Goal: Task Accomplishment & Management: Manage account settings

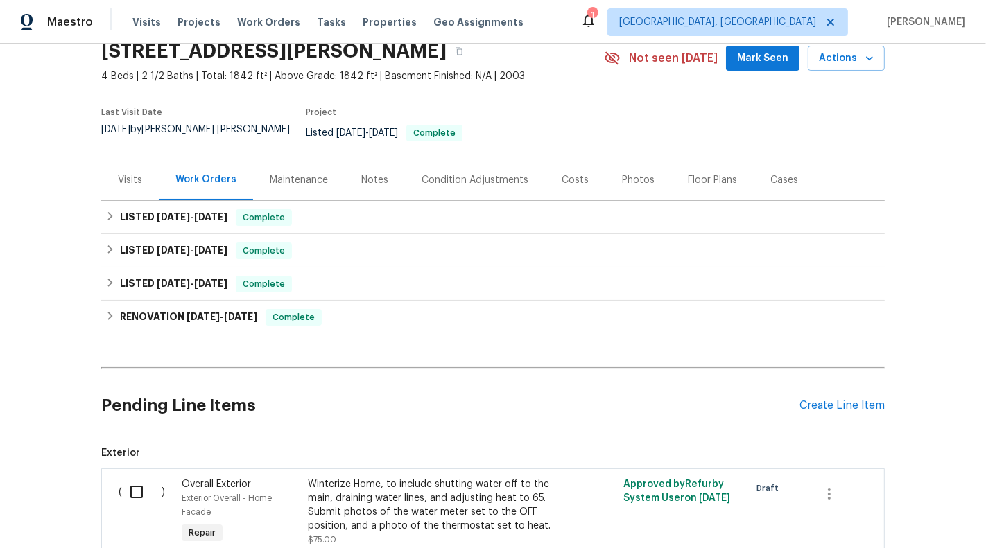
scroll to position [71, 0]
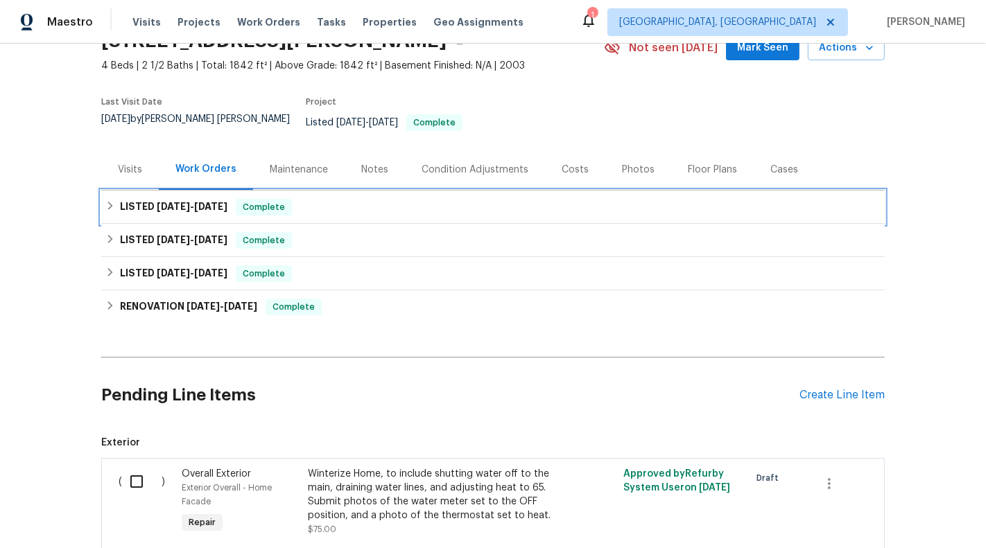
click at [535, 203] on div "LISTED [DATE] - [DATE] Complete" at bounding box center [492, 207] width 775 height 17
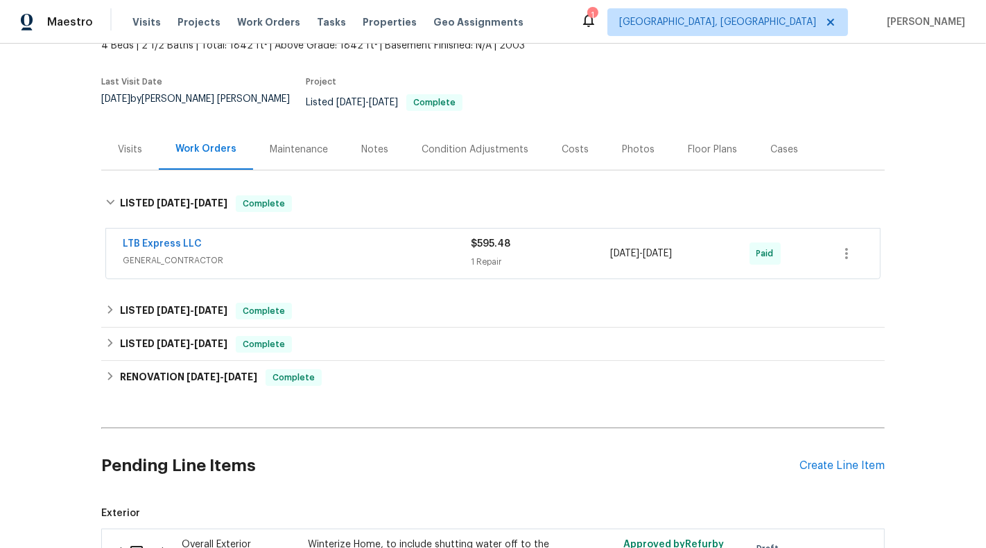
click at [544, 255] on div "1 Repair" at bounding box center [540, 262] width 139 height 14
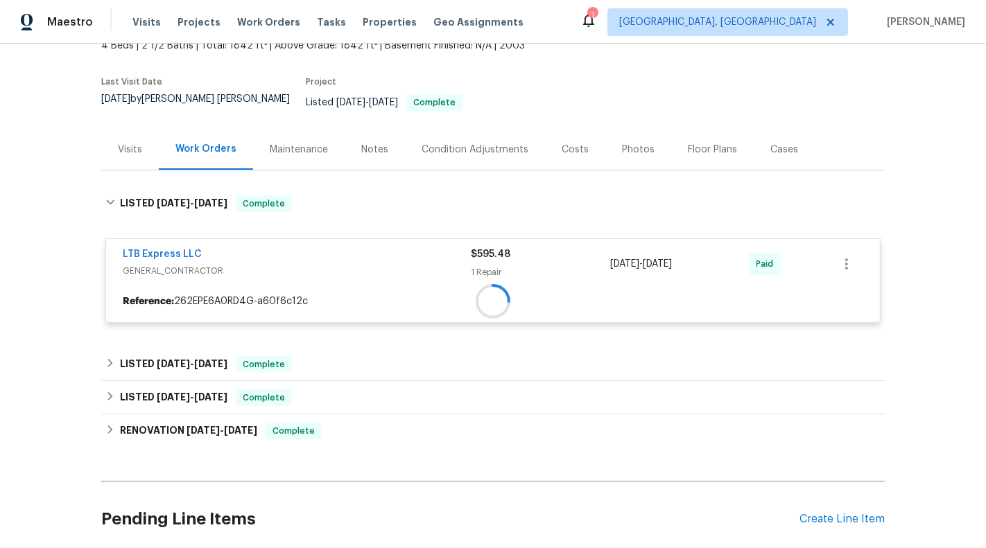
scroll to position [154, 0]
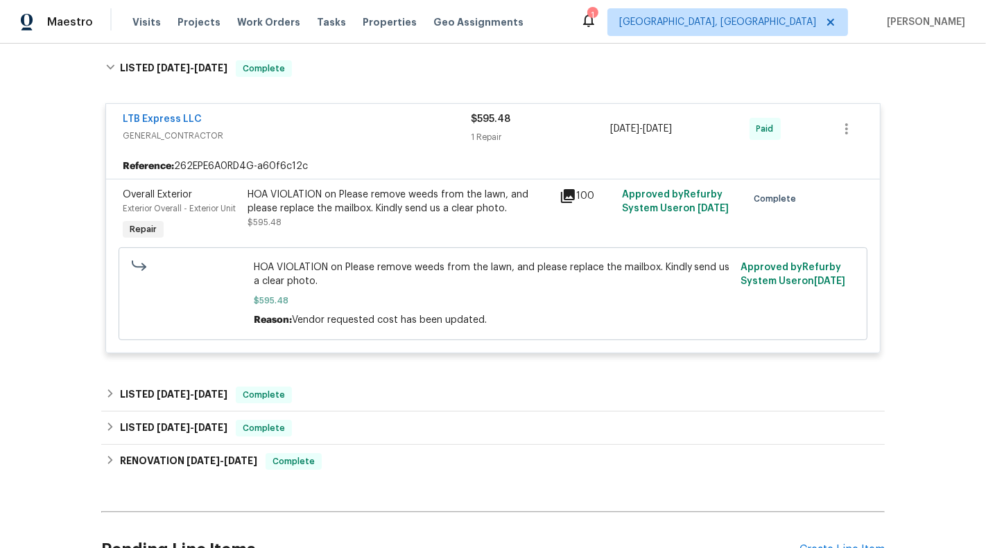
click at [516, 366] on div "Back to all projects [STREET_ADDRESS] 4 Beds | 2 1/2 Baths | Total: 1842 ft² | …" at bounding box center [492, 281] width 783 height 894
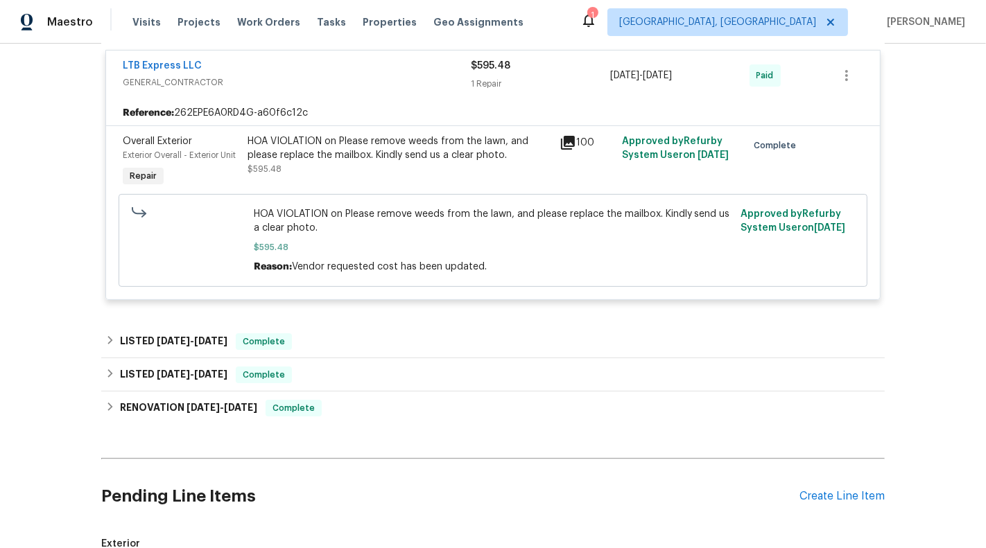
scroll to position [296, 0]
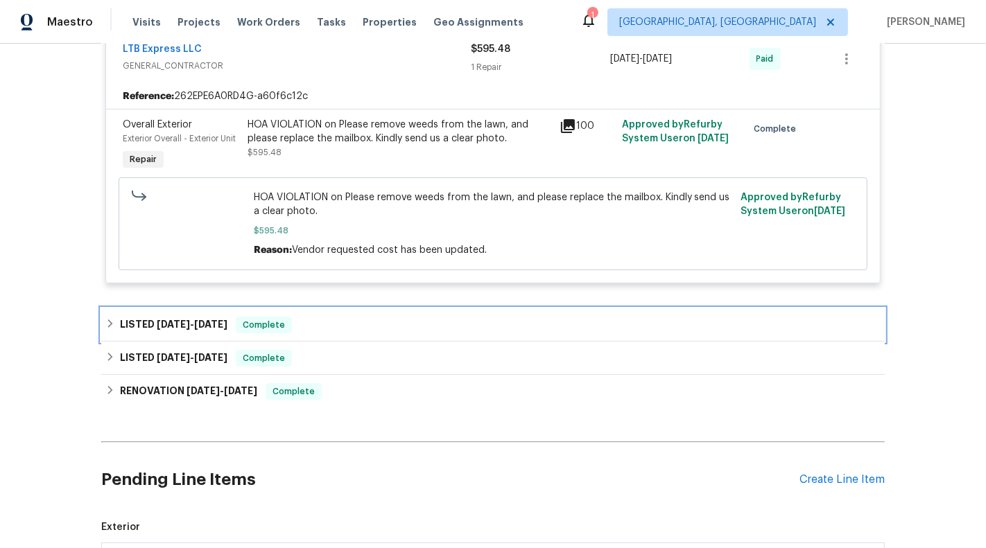
click at [523, 324] on div "LISTED [DATE] - [DATE] Complete" at bounding box center [492, 324] width 783 height 33
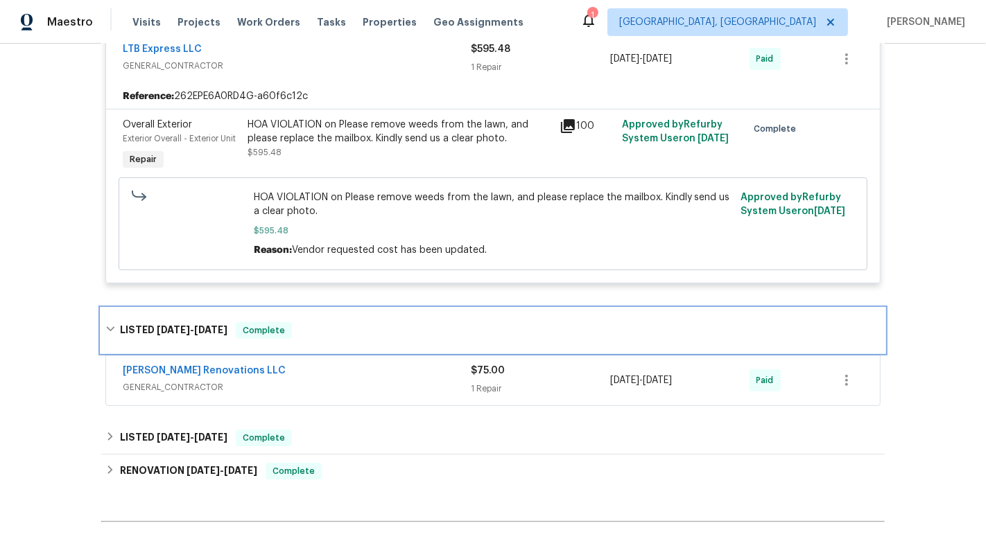
click at [421, 330] on div "LISTED [DATE] - [DATE] Complete" at bounding box center [492, 330] width 783 height 44
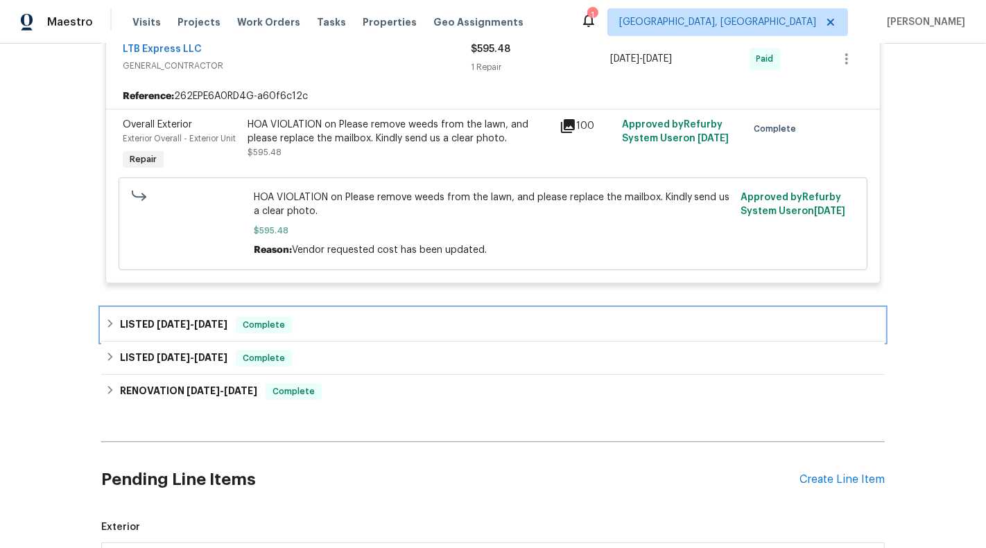
click at [421, 329] on div "LISTED [DATE] - [DATE] Complete" at bounding box center [492, 324] width 783 height 33
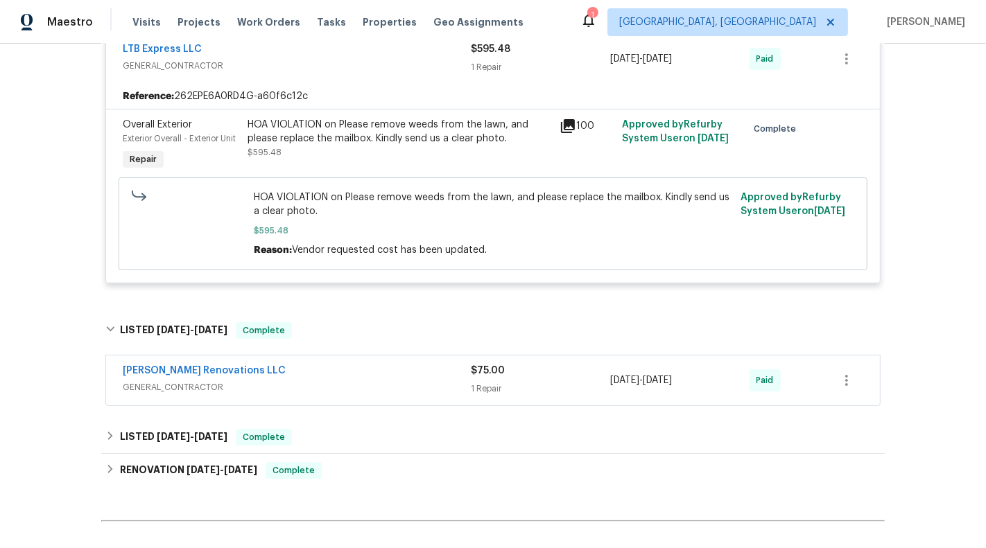
click at [421, 365] on div "[PERSON_NAME] Renovations LLC" at bounding box center [297, 372] width 348 height 17
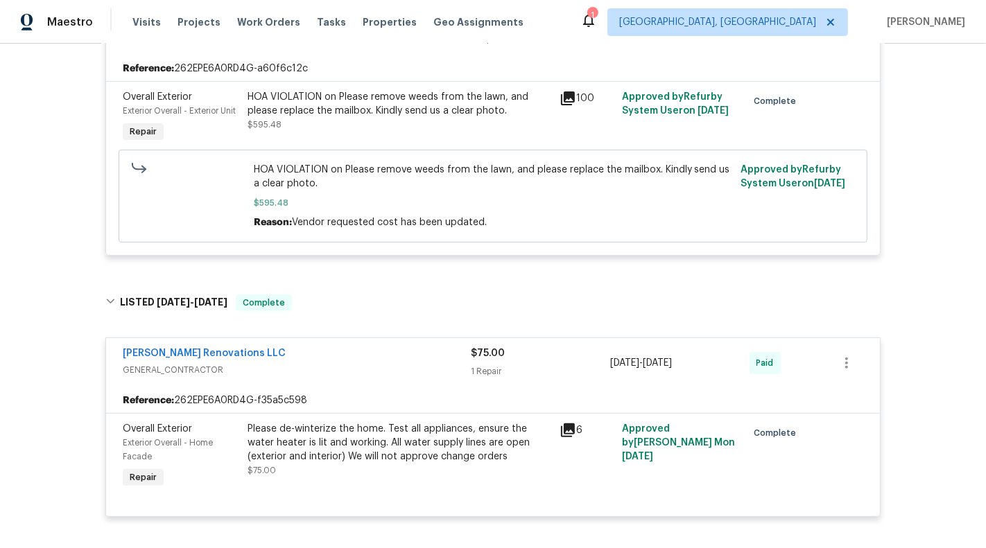
scroll to position [363, 0]
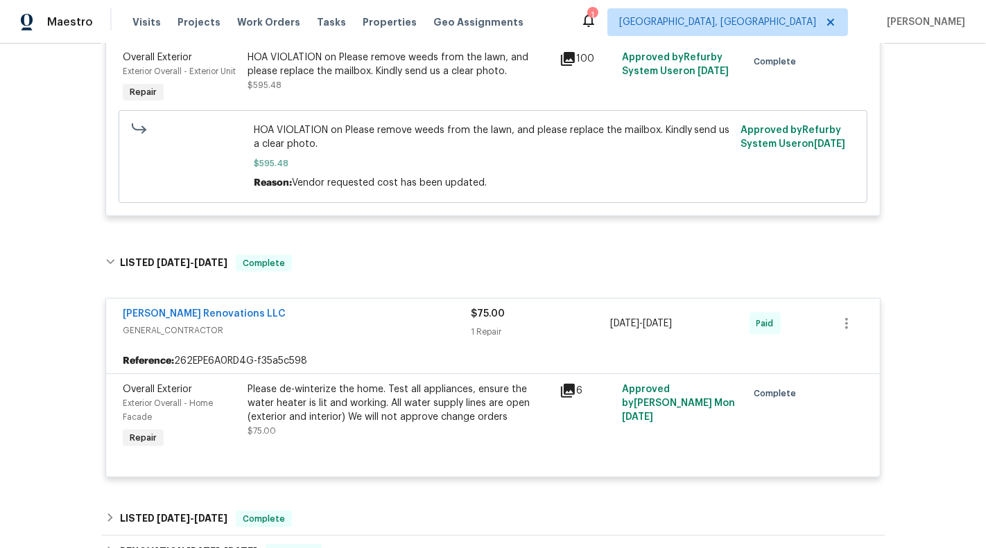
click at [423, 324] on span "GENERAL_CONTRACTOR" at bounding box center [297, 331] width 348 height 14
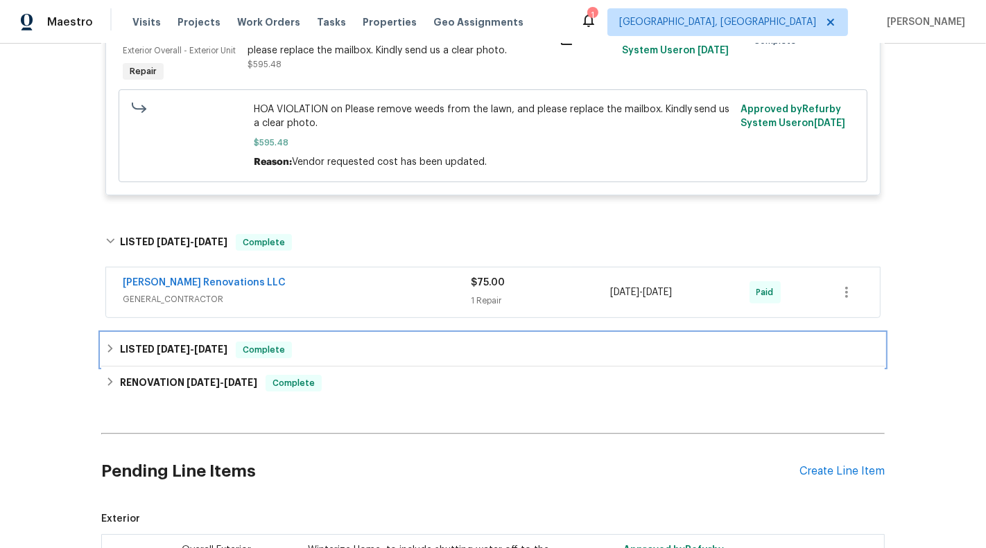
click at [420, 333] on div "LISTED [DATE] - [DATE] Complete" at bounding box center [492, 349] width 783 height 33
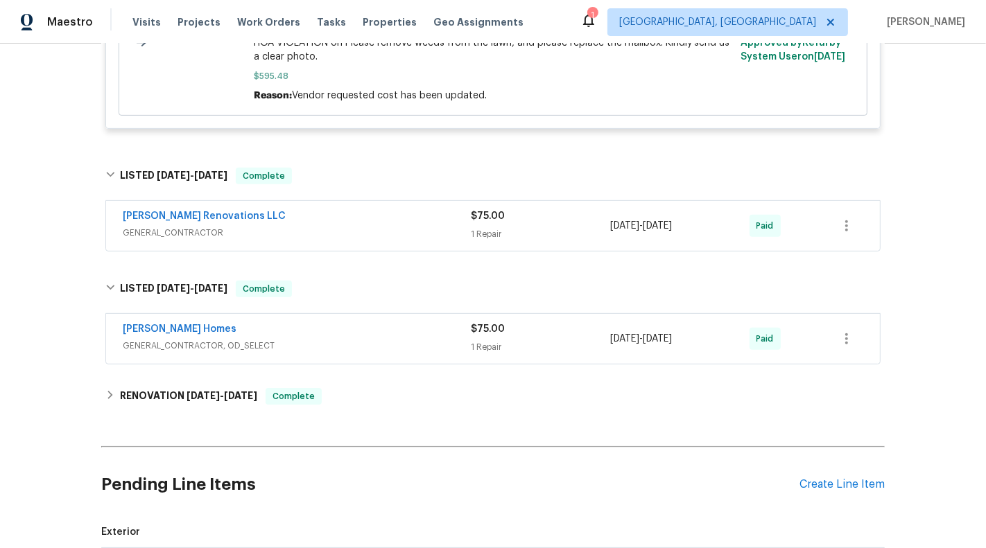
click at [420, 339] on span "GENERAL_CONTRACTOR, OD_SELECT" at bounding box center [297, 346] width 348 height 14
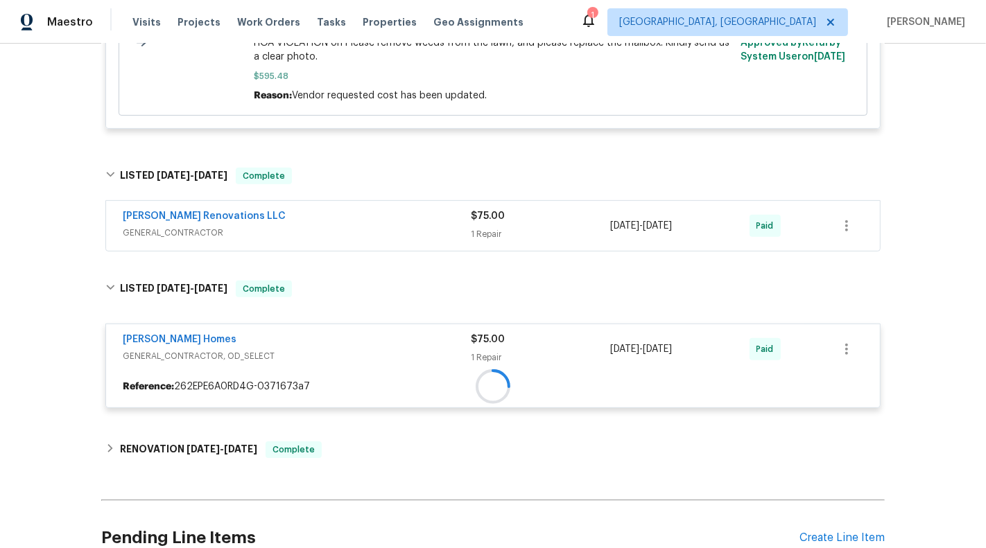
scroll to position [508, 0]
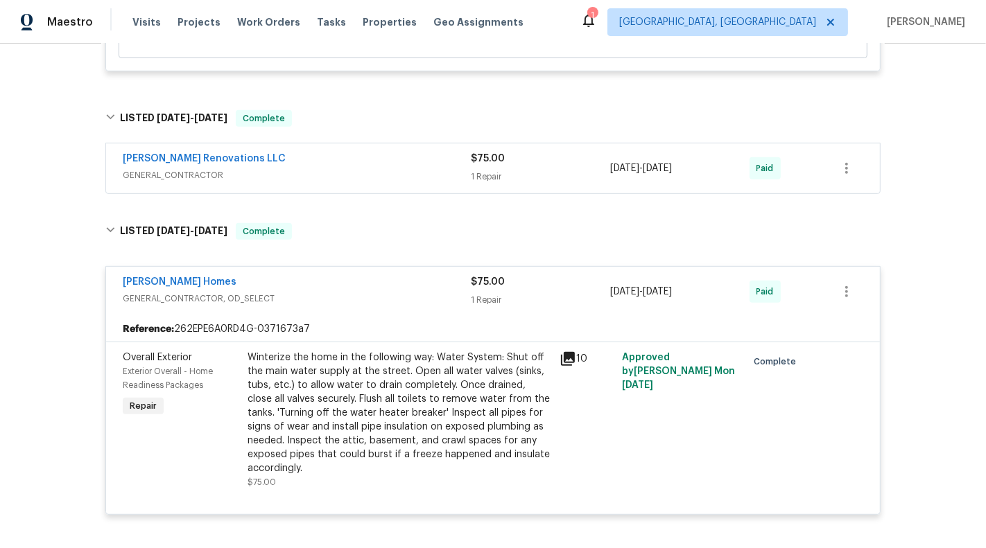
click at [421, 292] on span "GENERAL_CONTRACTOR, OD_SELECT" at bounding box center [297, 299] width 348 height 14
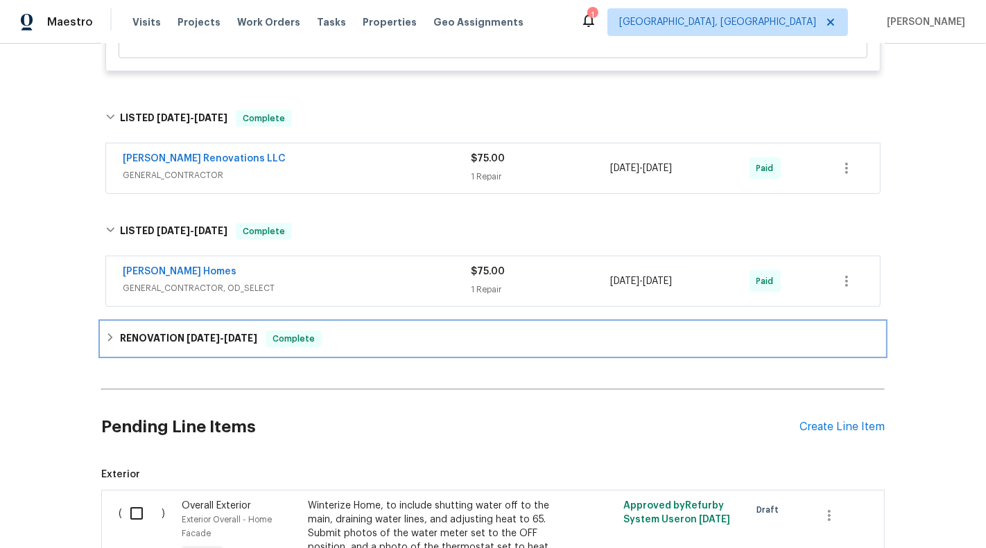
click at [415, 342] on div "RENOVATION [DATE] - [DATE] Complete" at bounding box center [492, 338] width 783 height 33
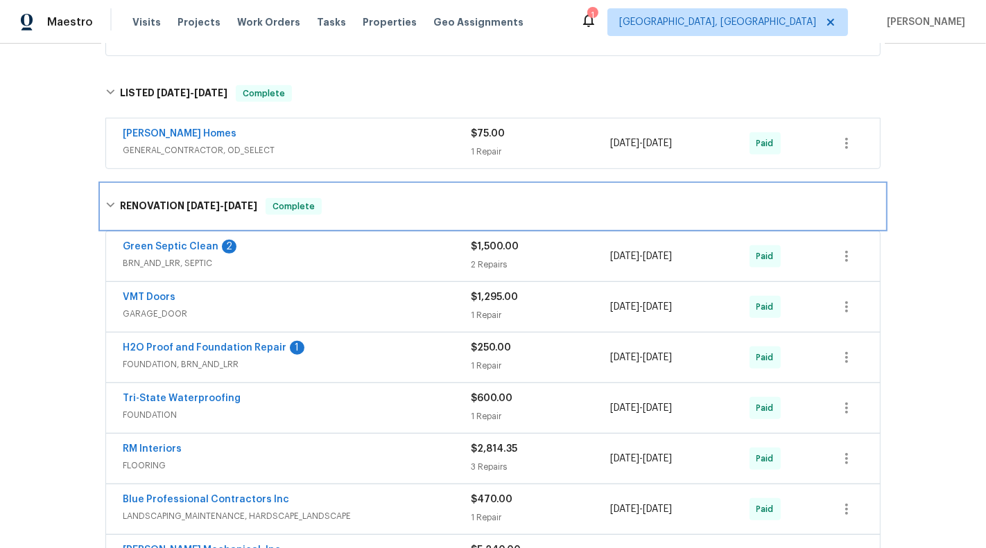
scroll to position [712, 0]
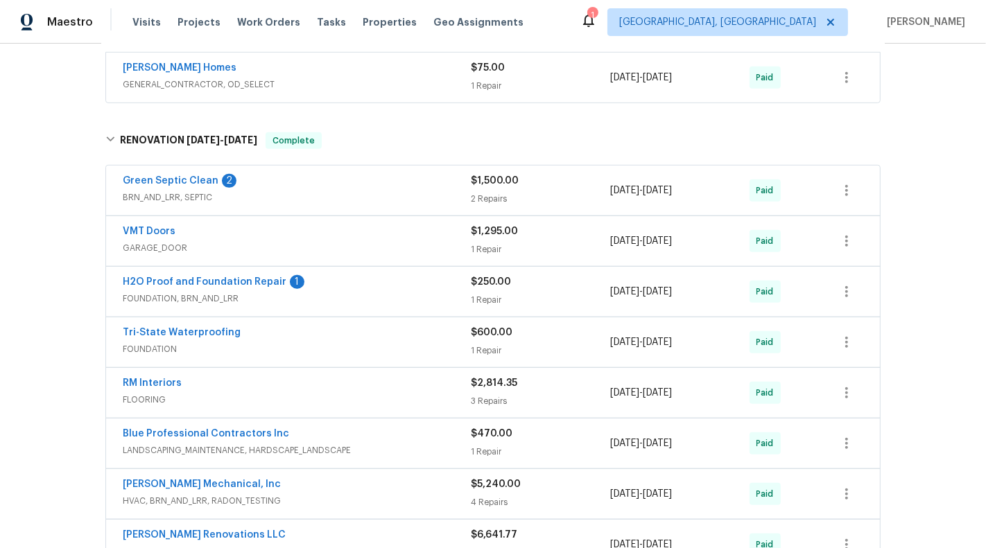
click at [416, 191] on span "BRN_AND_LRR, SEPTIC" at bounding box center [297, 198] width 348 height 14
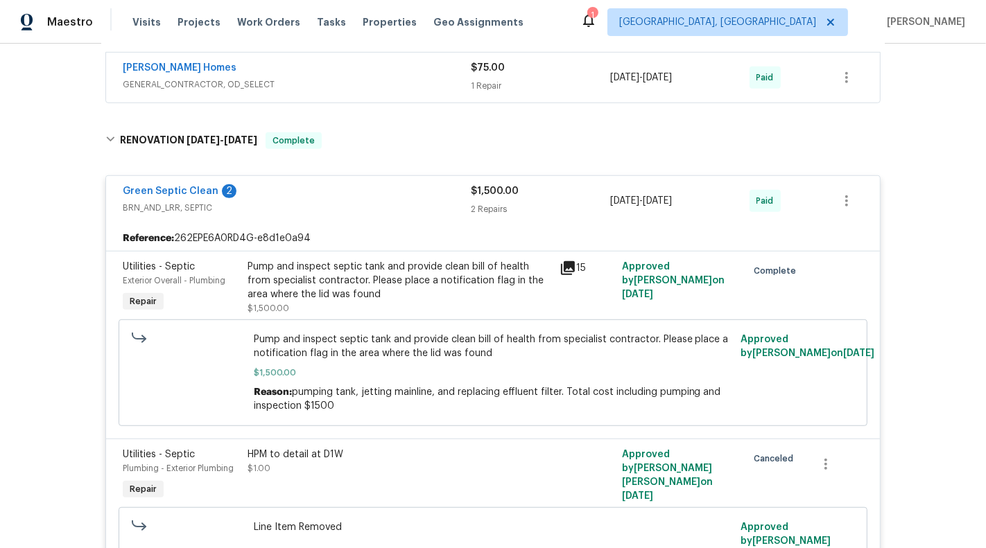
click at [417, 184] on div "Green Septic Clean 2" at bounding box center [297, 192] width 348 height 17
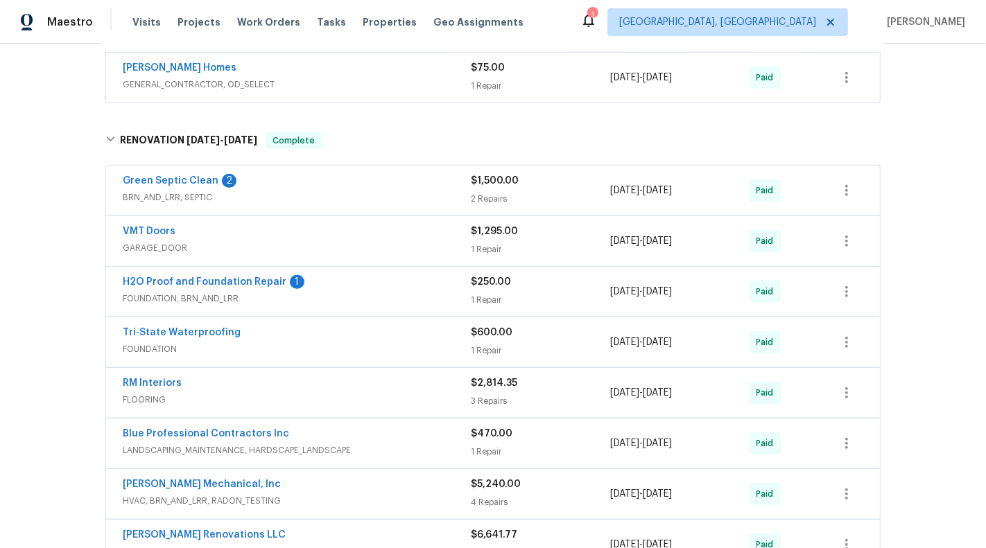
click at [421, 227] on div "VMT Doors GARAGE_DOOR" at bounding box center [297, 240] width 348 height 31
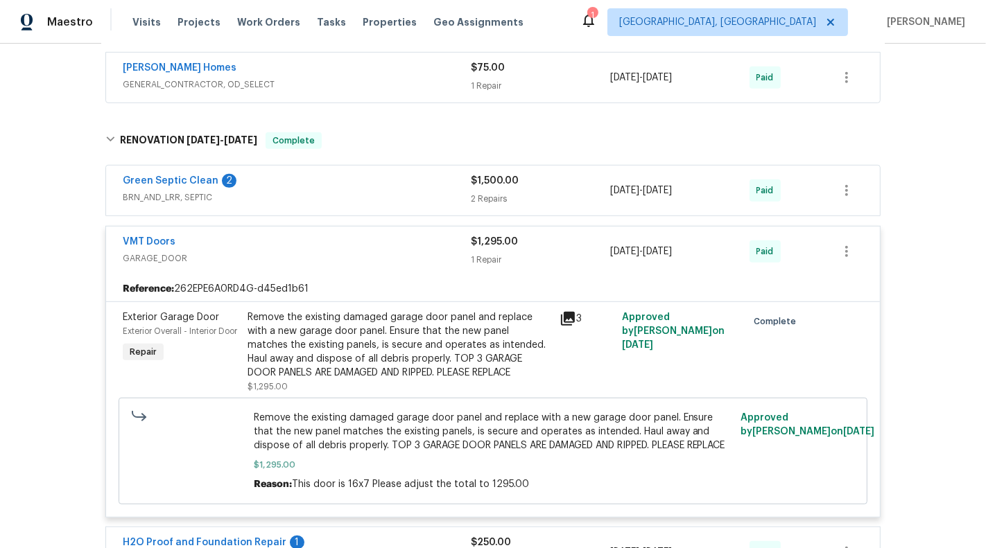
click at [421, 235] on div "VMT Doors" at bounding box center [297, 243] width 348 height 17
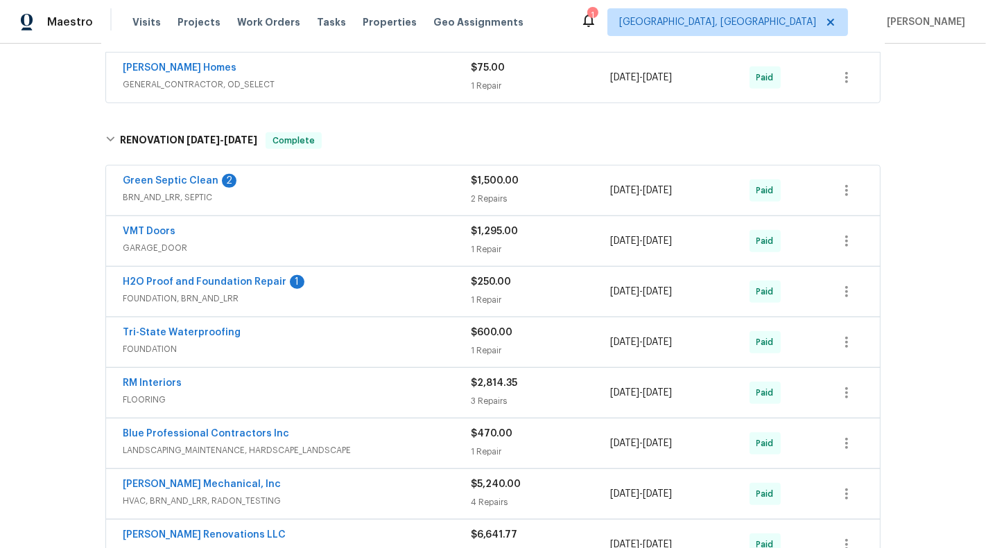
click at [426, 275] on div "H2O Proof and Foundation Repair 1" at bounding box center [297, 283] width 348 height 17
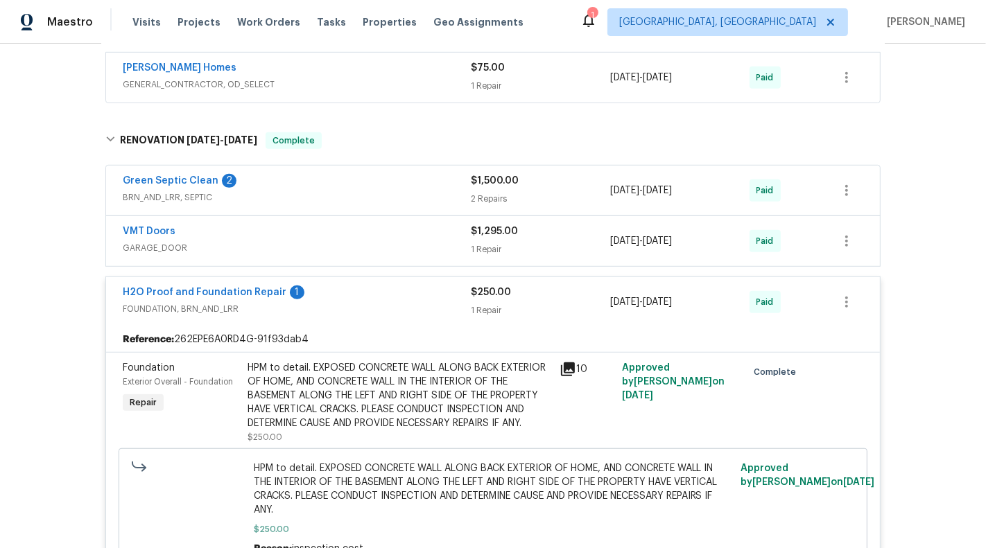
click at [429, 286] on div "H2O Proof and Foundation Repair 1" at bounding box center [297, 294] width 348 height 17
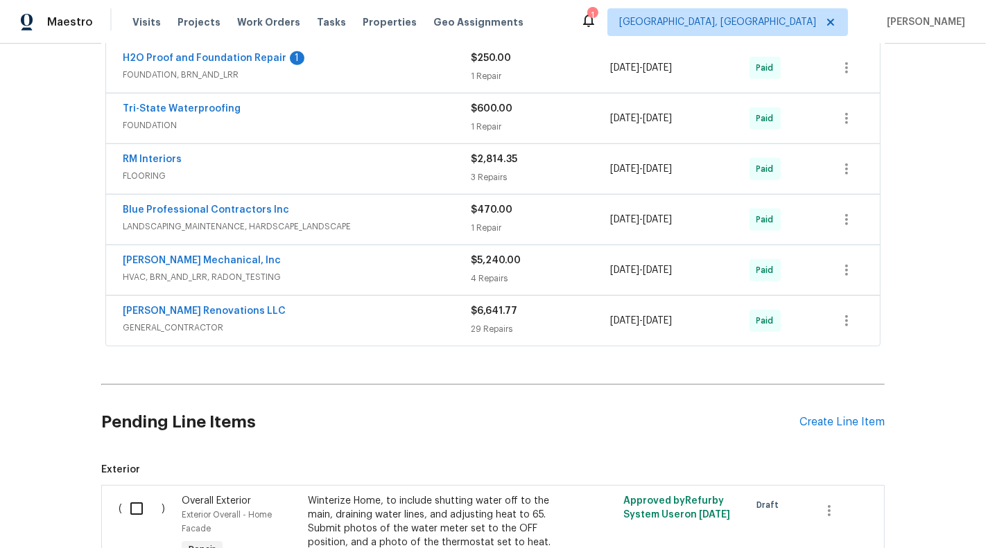
scroll to position [1052, 0]
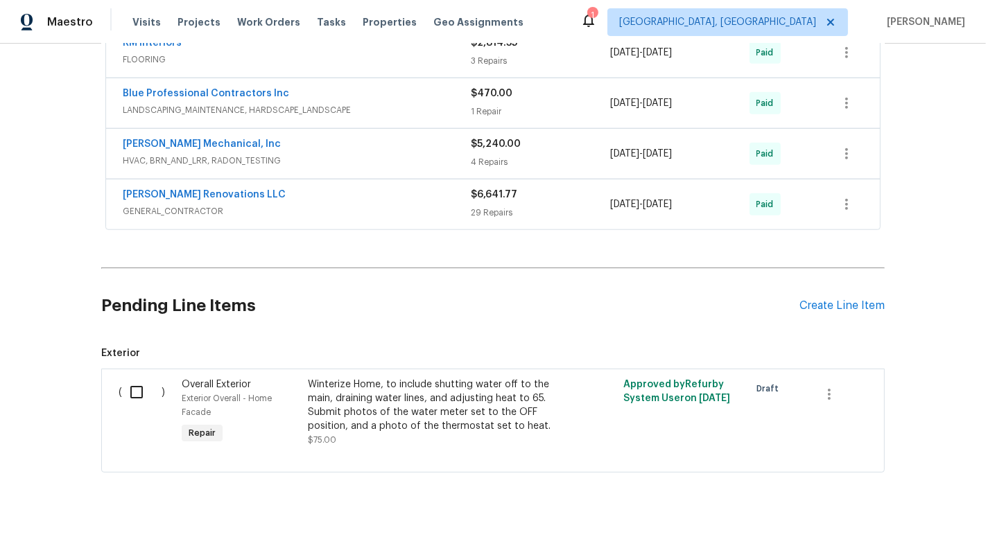
click at [830, 279] on div "Pending Line Items Create Line Item" at bounding box center [492, 306] width 783 height 64
click at [832, 299] on div "Create Line Item" at bounding box center [841, 305] width 85 height 13
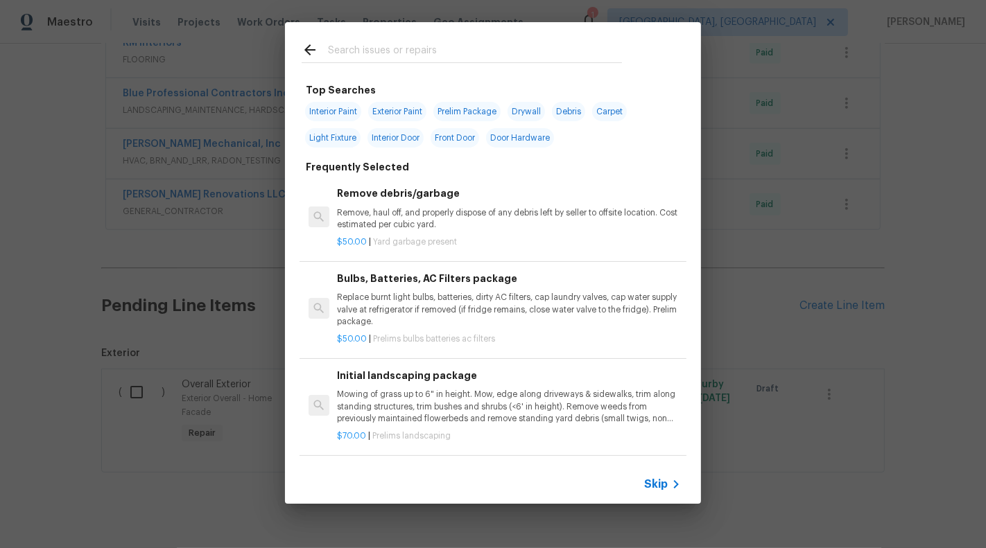
click at [657, 476] on div "Skip" at bounding box center [493, 484] width 416 height 39
click at [647, 480] on span "Skip" at bounding box center [656, 485] width 24 height 14
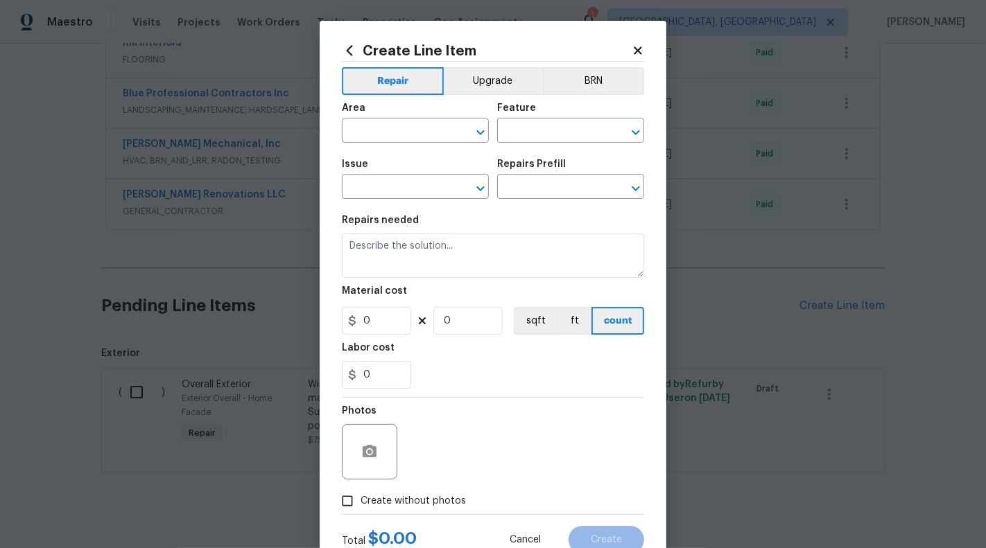
click at [388, 143] on span "Area ​" at bounding box center [415, 123] width 147 height 56
click at [378, 130] on input "text" at bounding box center [396, 131] width 108 height 21
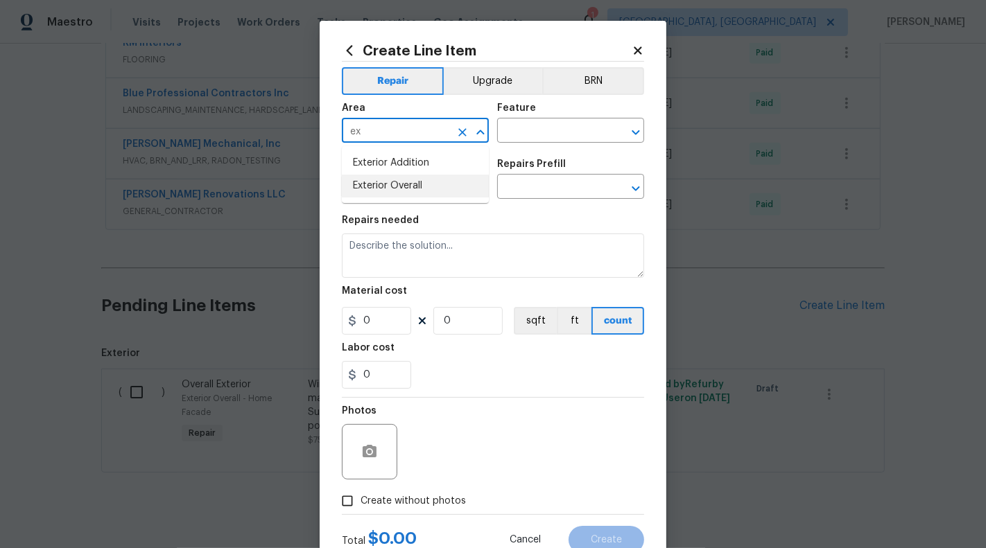
click at [406, 183] on li "Exterior Overall" at bounding box center [415, 186] width 147 height 23
type input "Exterior Overall"
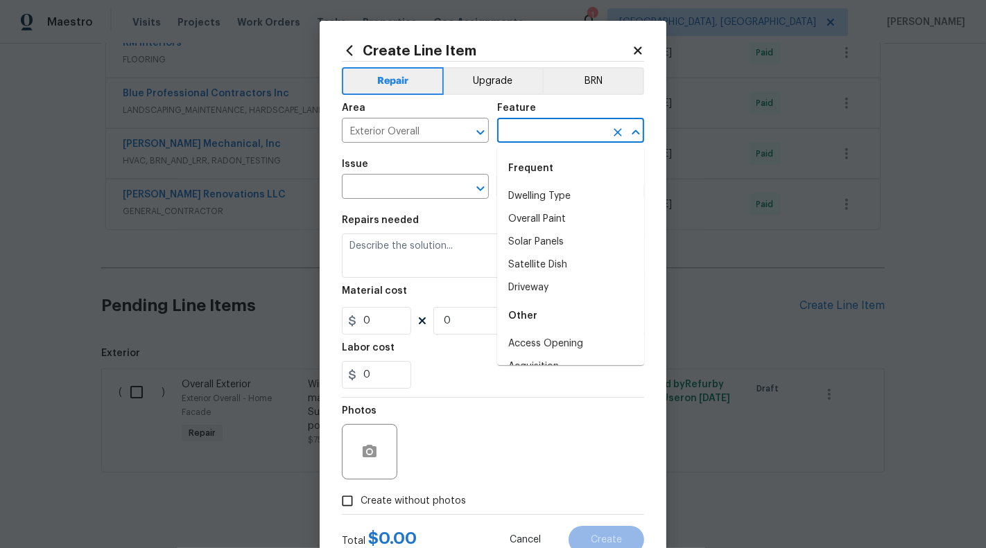
click at [537, 121] on input "text" at bounding box center [551, 131] width 108 height 21
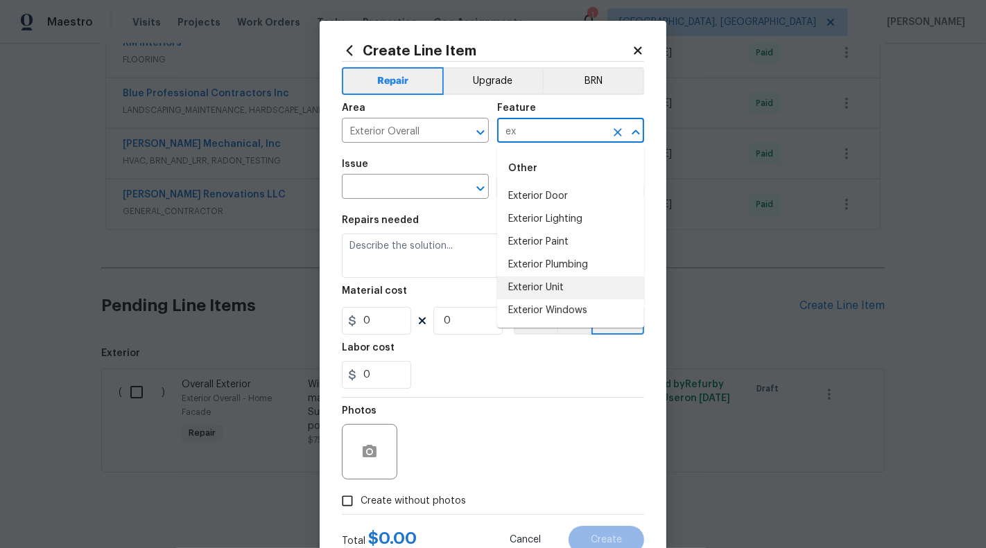
click at [541, 280] on li "Exterior Unit" at bounding box center [570, 288] width 147 height 23
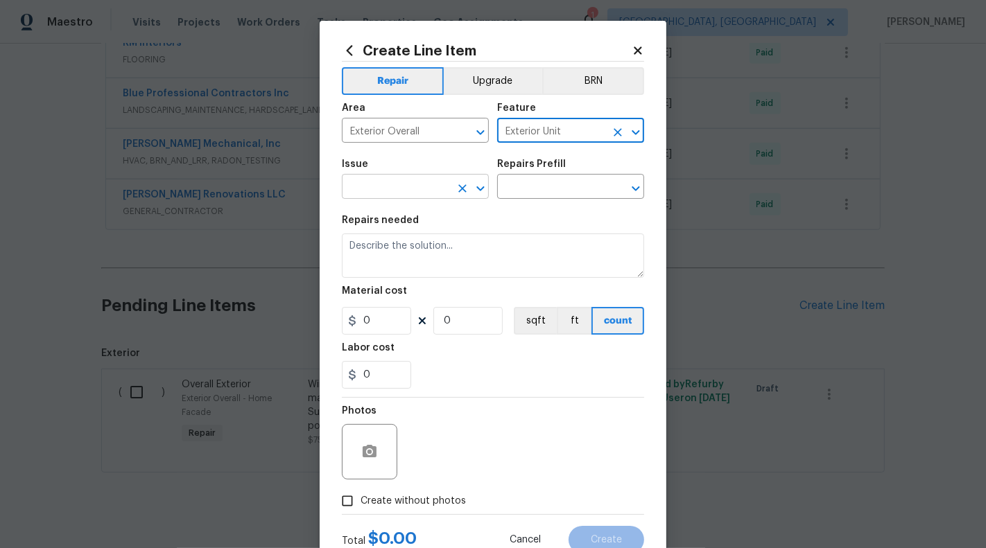
type input "Exterior Unit"
click at [444, 180] on input "text" at bounding box center [396, 187] width 108 height 21
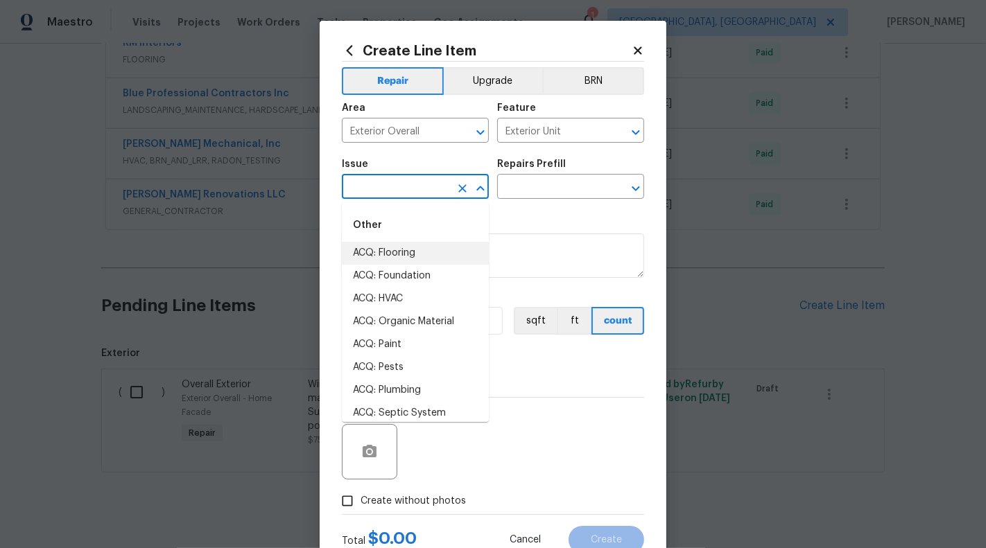
click at [420, 186] on input "text" at bounding box center [396, 187] width 108 height 21
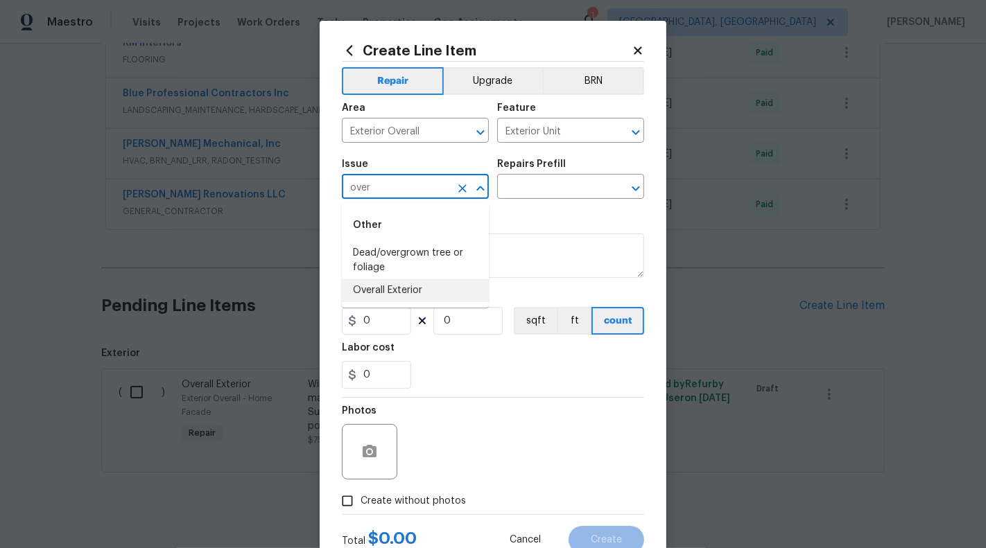
click at [399, 284] on li "Overall Exterior" at bounding box center [415, 290] width 147 height 23
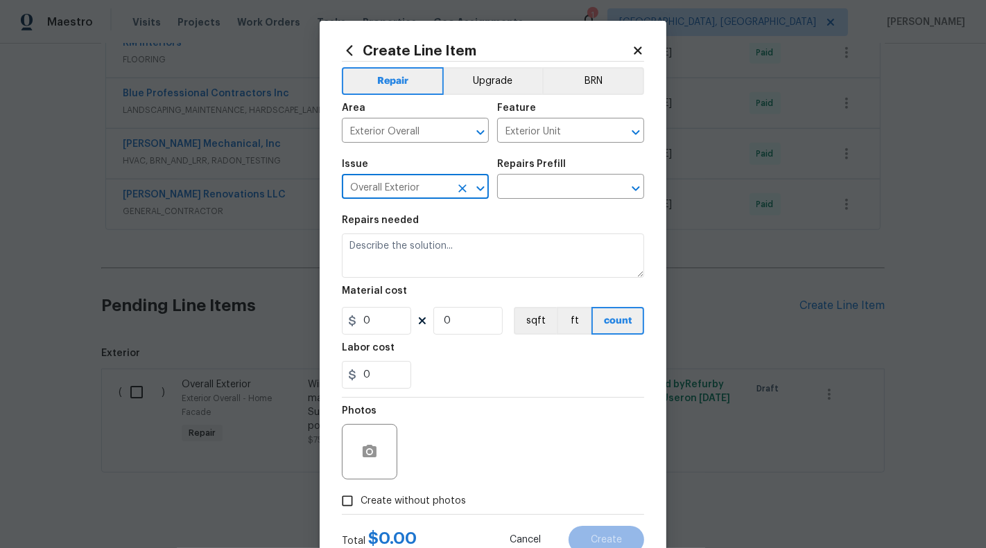
type input "Overall Exterior"
click at [539, 170] on div "Repairs Prefill" at bounding box center [570, 168] width 147 height 18
click at [540, 195] on input "text" at bounding box center [551, 187] width 108 height 21
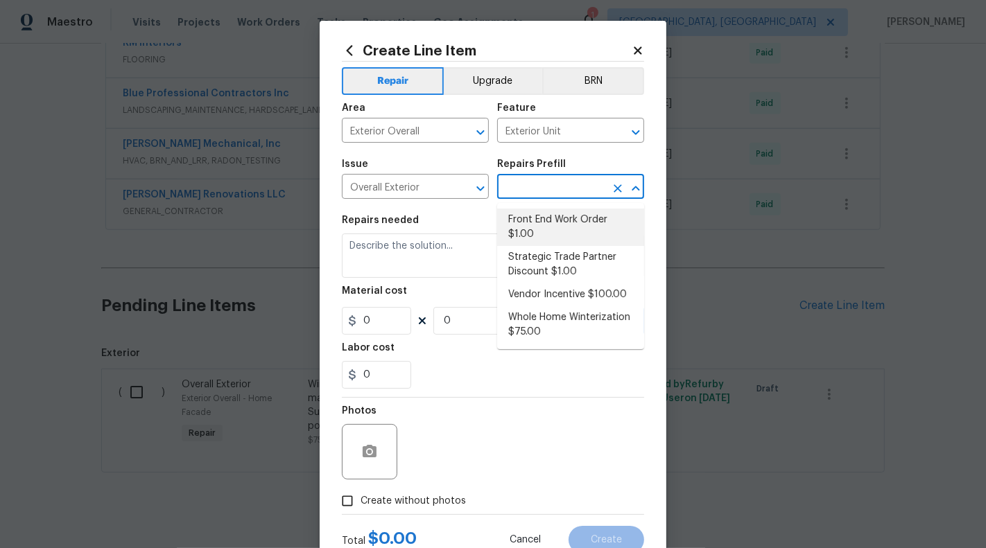
click at [544, 214] on li "Front End Work Order $1.00" at bounding box center [570, 227] width 147 height 37
type input "Front End Work Order $1.00"
type textarea "Placeholder line item for the creation of front end work orders."
type input "1"
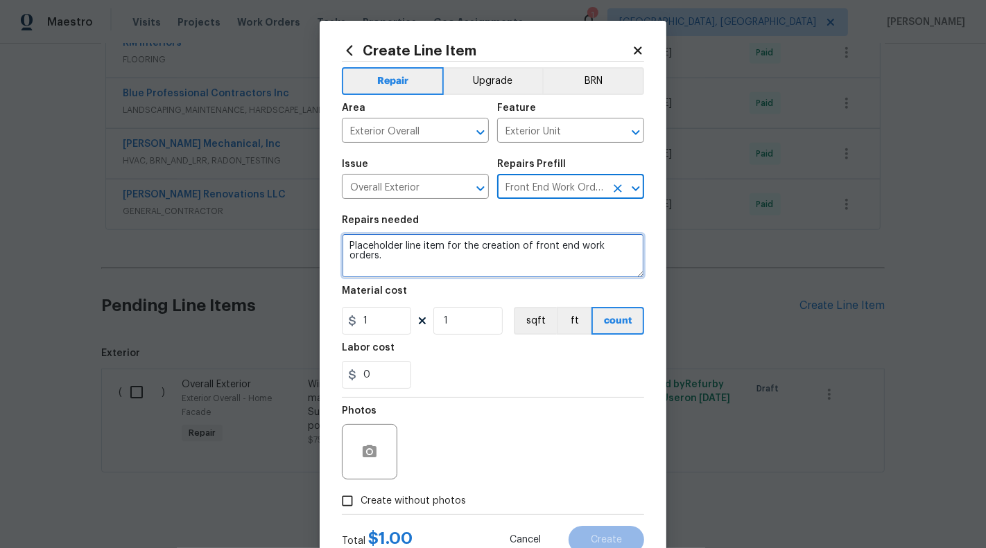
click at [458, 258] on textarea "Placeholder line item for the creation of front end work orders." at bounding box center [493, 256] width 302 height 44
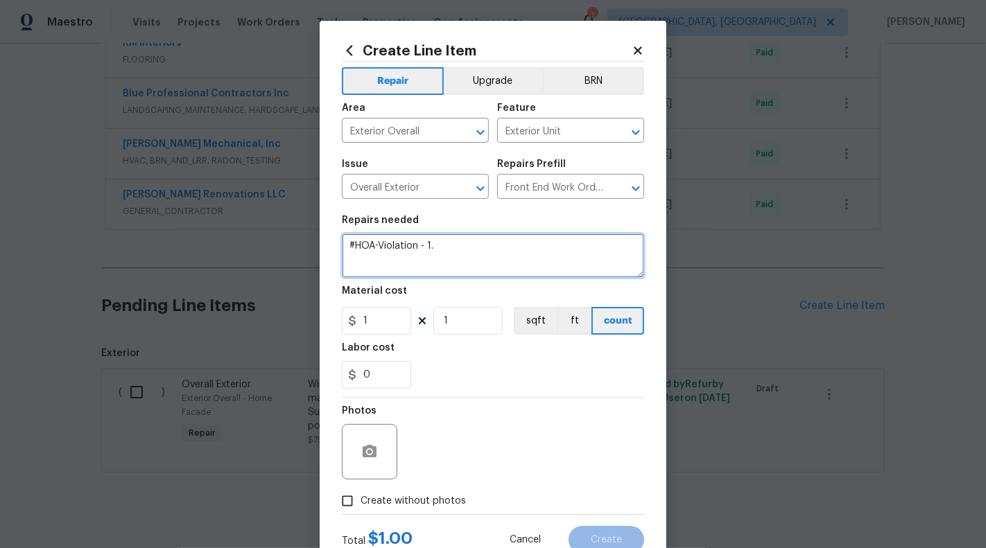
paste textarea "Fence - Leaning:- Your Fence is leaning. Please keep your fence in proper repai…"
drag, startPoint x: 519, startPoint y: 247, endPoint x: 631, endPoint y: 243, distance: 111.7
click at [631, 243] on textarea "#HOA-Violation - 1. Fence - Leaning:- Your Fence is leaning. Please keep your f…" at bounding box center [493, 256] width 302 height 44
drag, startPoint x: 573, startPoint y: 246, endPoint x: 593, endPoint y: 246, distance: 19.4
click at [593, 246] on textarea "#HOA-Violation - 1. Fence - Leaning:- Please keep your fence in proper repair o…" at bounding box center [493, 256] width 302 height 44
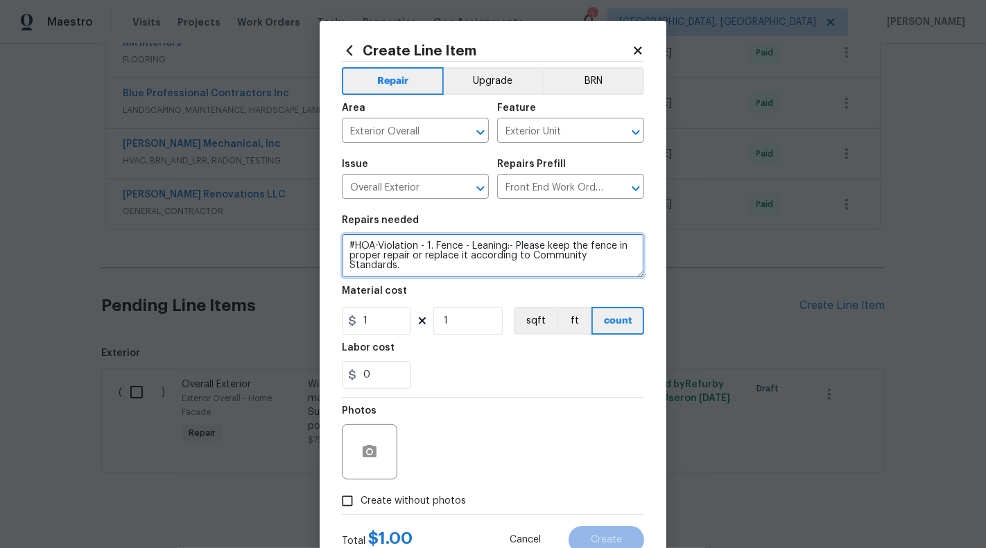
drag, startPoint x: 547, startPoint y: 247, endPoint x: 586, endPoint y: 247, distance: 38.8
click at [586, 247] on textarea "#HOA-Violation - 1. Fence - Leaning:- Please keep the fence in proper repair or…" at bounding box center [493, 256] width 302 height 44
click at [372, 257] on textarea "#HOA-Violation - 1. Fence - Leaning:- Please straighten the fence in proper rep…" at bounding box center [493, 256] width 302 height 44
drag, startPoint x: 375, startPoint y: 257, endPoint x: 422, endPoint y: 256, distance: 47.2
click at [422, 256] on textarea "#HOA-Violation - 1. Fence - Leaning:- Please straighten the fence in proper rep…" at bounding box center [493, 256] width 302 height 44
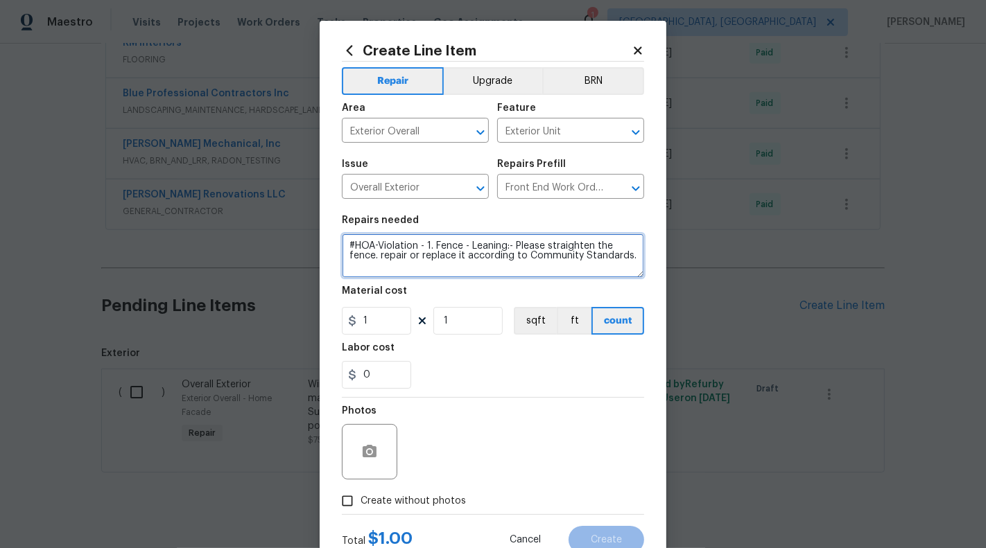
click at [379, 259] on textarea "#HOA-Violation - 1. Fence - Leaning:- Please straighten the fence. repair or re…" at bounding box center [493, 256] width 302 height 44
drag, startPoint x: 467, startPoint y: 256, endPoint x: 638, endPoint y: 259, distance: 171.2
click at [638, 259] on textarea "#HOA-Violation - 1. Fence - Leaning:- Please straighten the fence- repair or re…" at bounding box center [493, 256] width 302 height 44
click at [432, 272] on textarea "#HOA-Violation - 1. Fence - Leaning:- Please straighten the fence- repair or re…" at bounding box center [493, 256] width 302 height 44
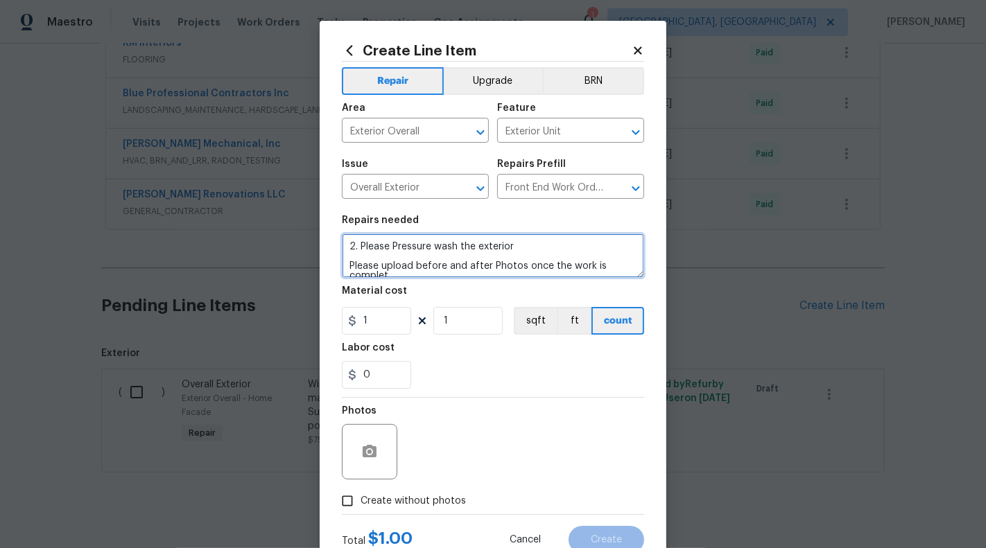
scroll to position [32, 0]
type textarea "#HOA-Violation - 1. Fence - Leaning:- Please straighten the fence- repair or re…"
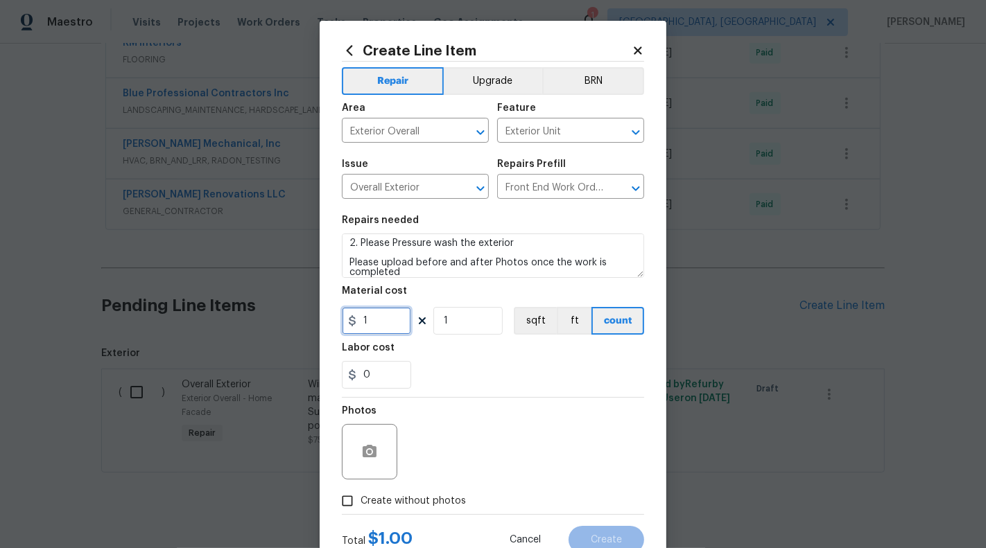
click at [387, 331] on input "1" at bounding box center [376, 321] width 69 height 28
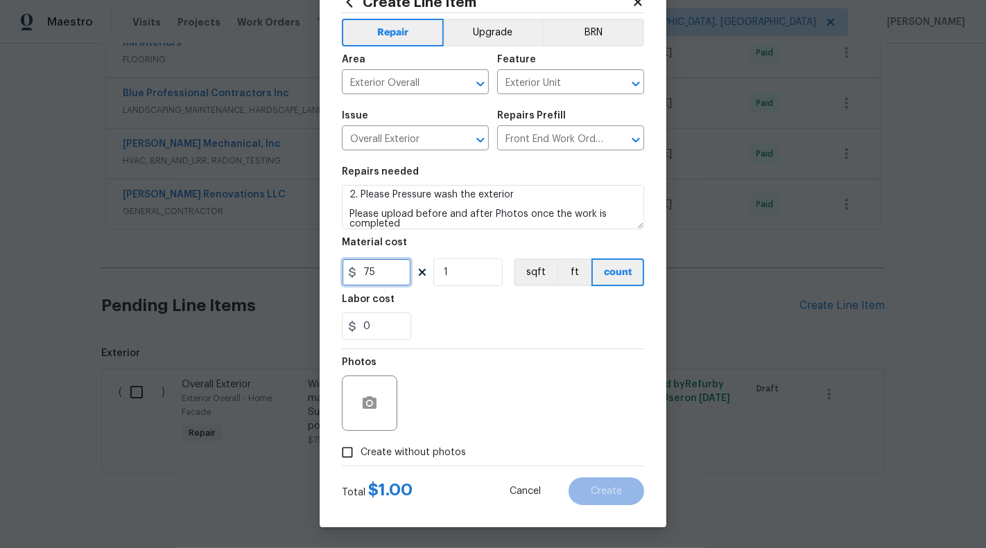
type input "75"
click at [360, 384] on div at bounding box center [369, 403] width 55 height 55
click at [393, 410] on div at bounding box center [369, 403] width 55 height 55
click at [374, 408] on icon "button" at bounding box center [370, 403] width 14 height 12
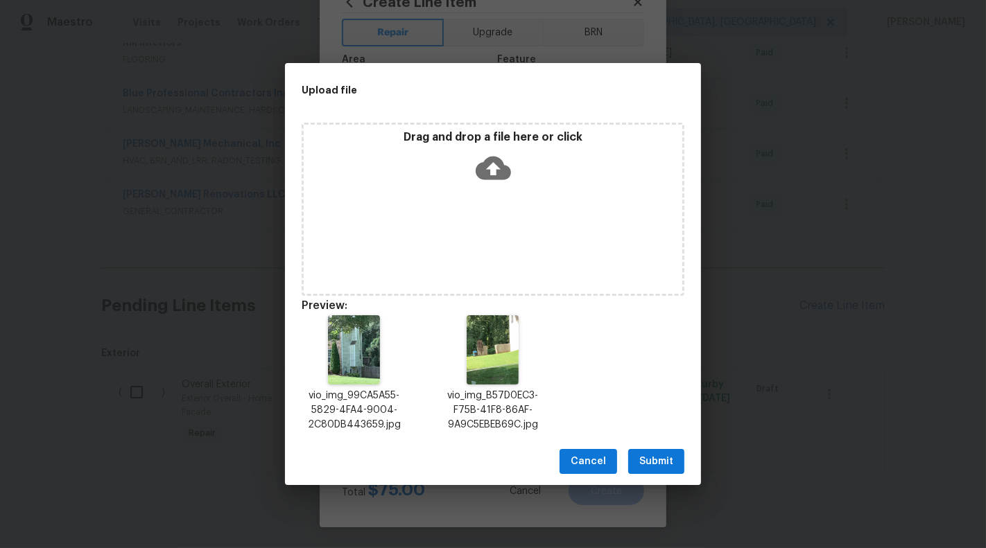
click at [658, 471] on button "Submit" at bounding box center [656, 462] width 56 height 26
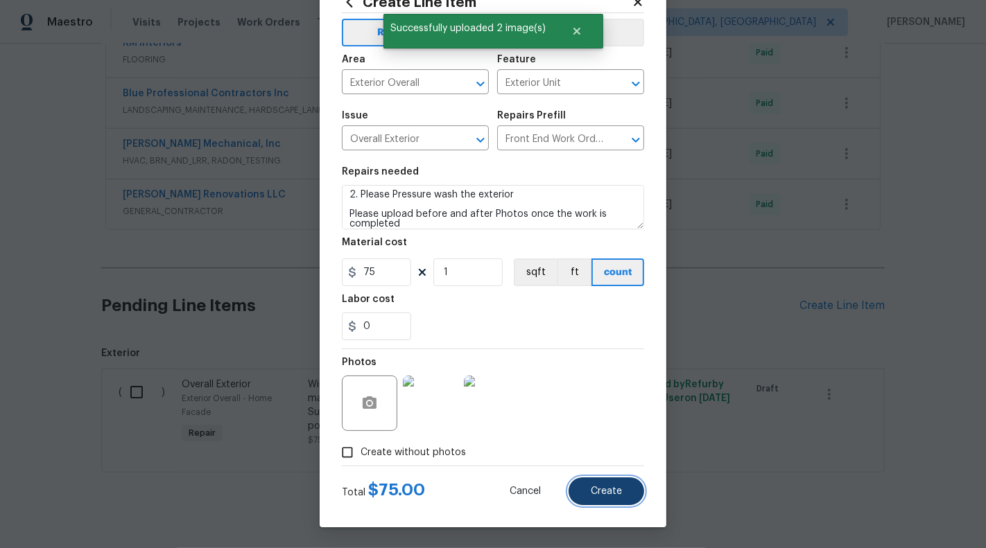
click at [612, 498] on button "Create" at bounding box center [606, 492] width 76 height 28
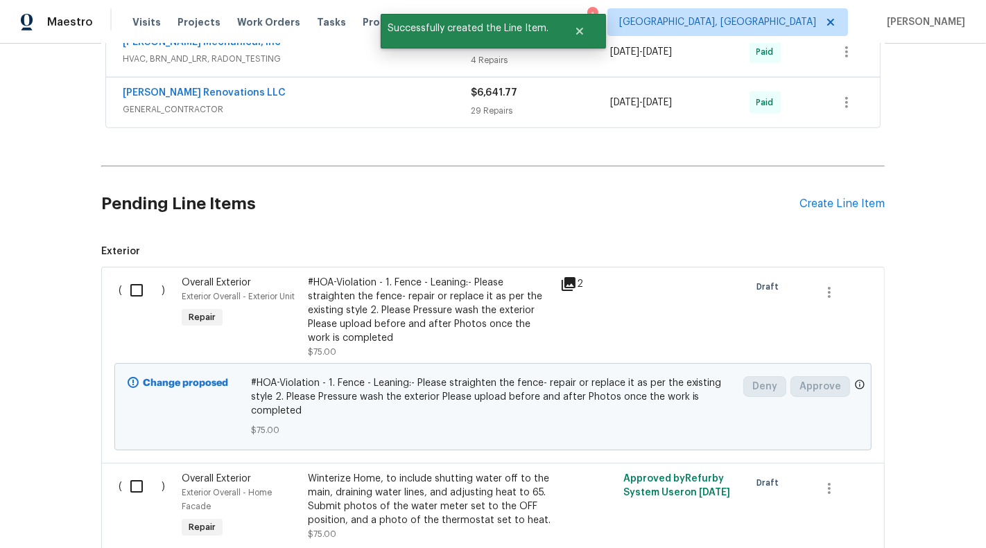
scroll to position [1238, 0]
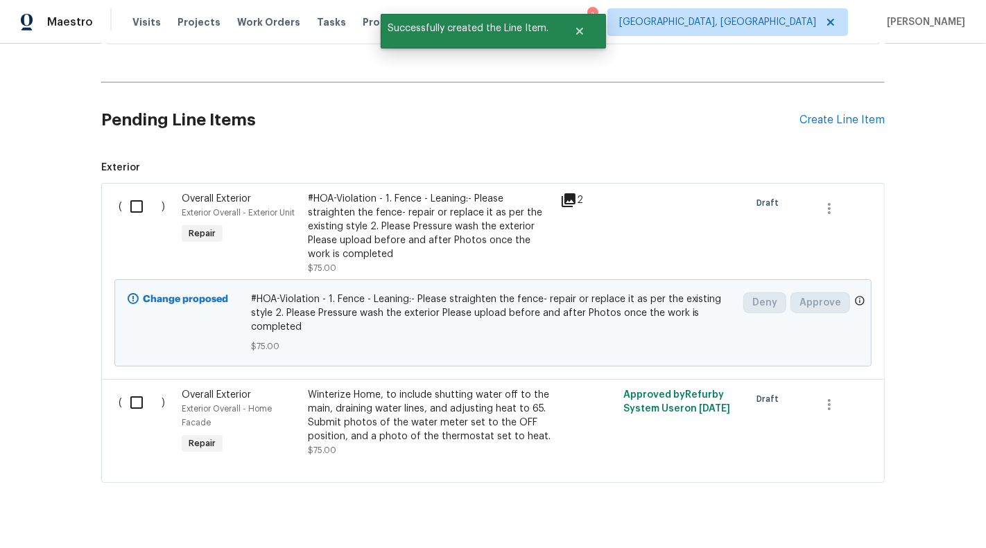
click at [128, 192] on input "checkbox" at bounding box center [142, 206] width 40 height 29
checkbox input "true"
click at [906, 509] on span "Create Work Order" at bounding box center [906, 513] width 92 height 17
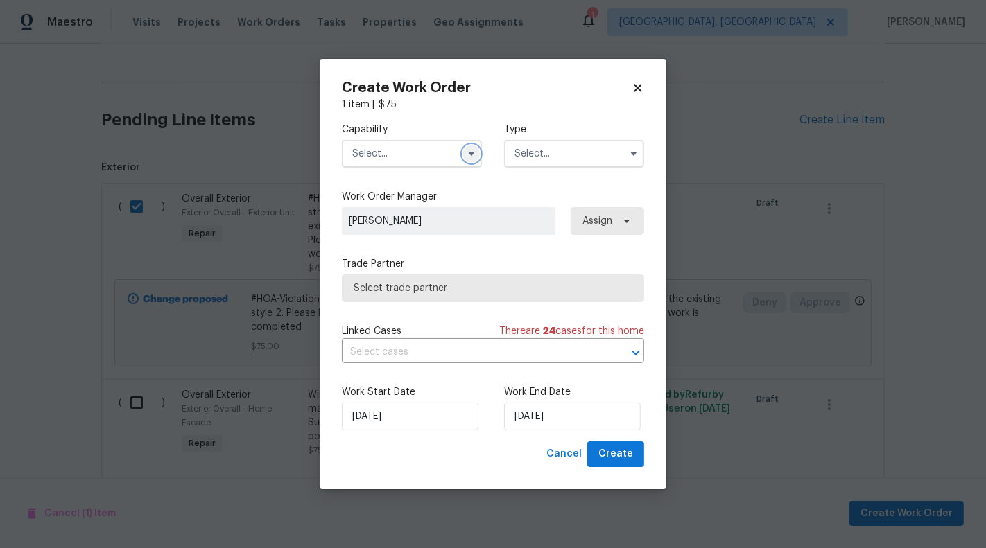
click at [472, 160] on button "button" at bounding box center [471, 154] width 17 height 17
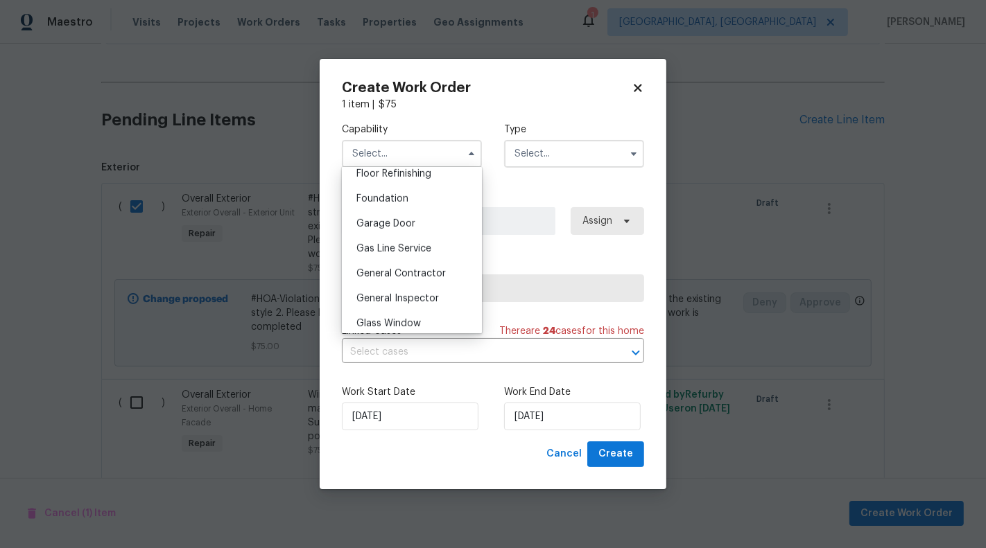
scroll to position [587, 0]
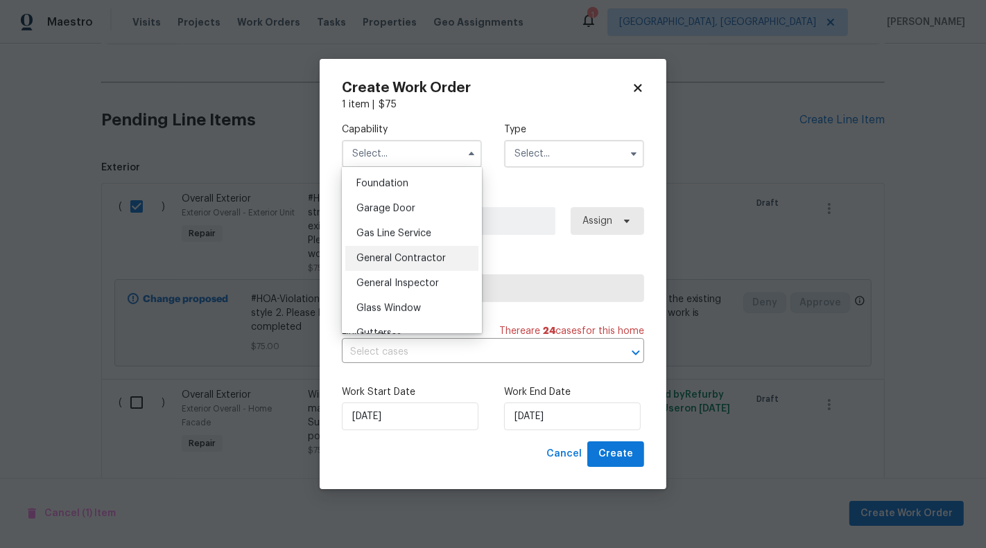
click at [442, 258] on span "General Contractor" at bounding box center [400, 259] width 89 height 10
type input "General Contractor"
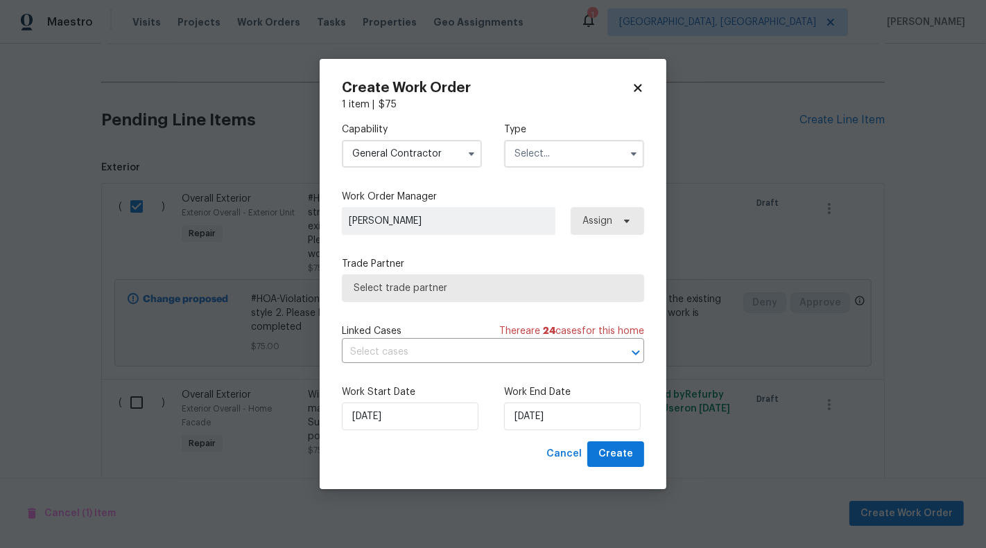
click at [589, 147] on input "text" at bounding box center [574, 154] width 140 height 28
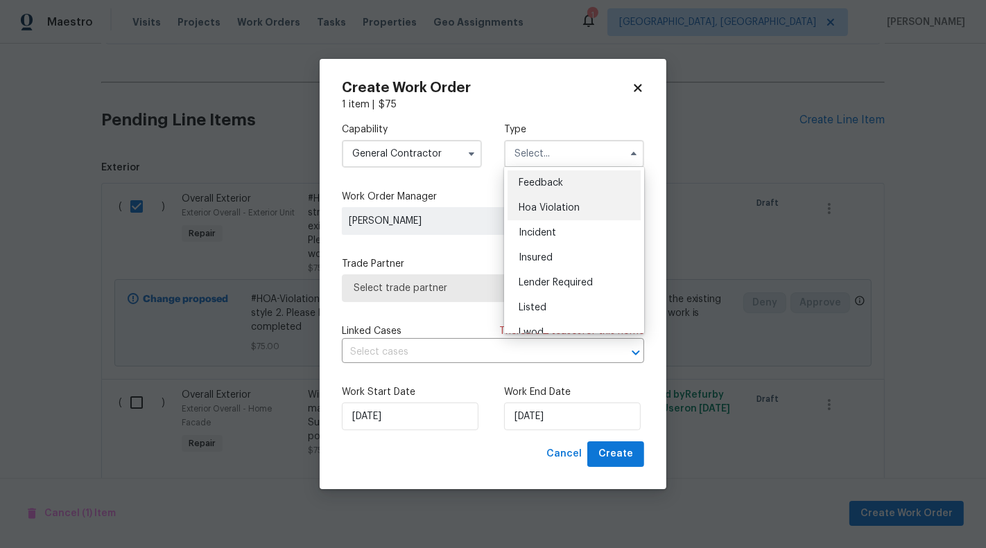
click at [589, 196] on div "Hoa Violation" at bounding box center [573, 207] width 133 height 25
type input "Hoa Violation"
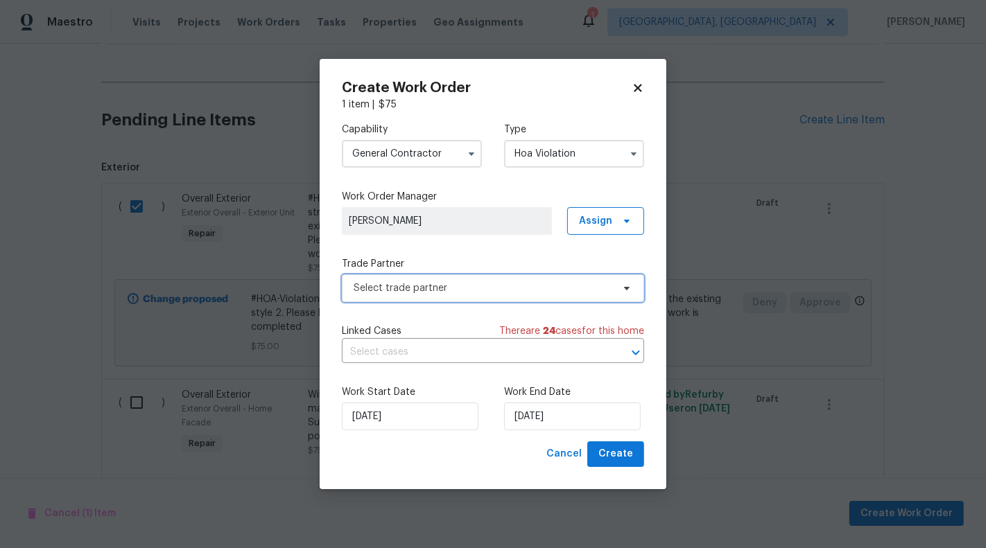
click at [454, 296] on span "Select trade partner" at bounding box center [493, 289] width 302 height 28
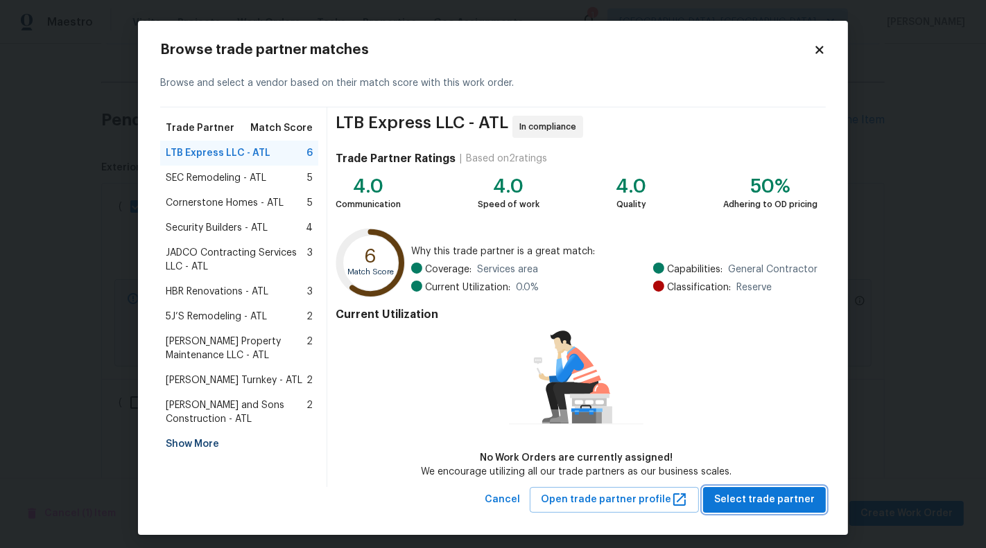
click at [787, 500] on span "Select trade partner" at bounding box center [764, 499] width 101 height 17
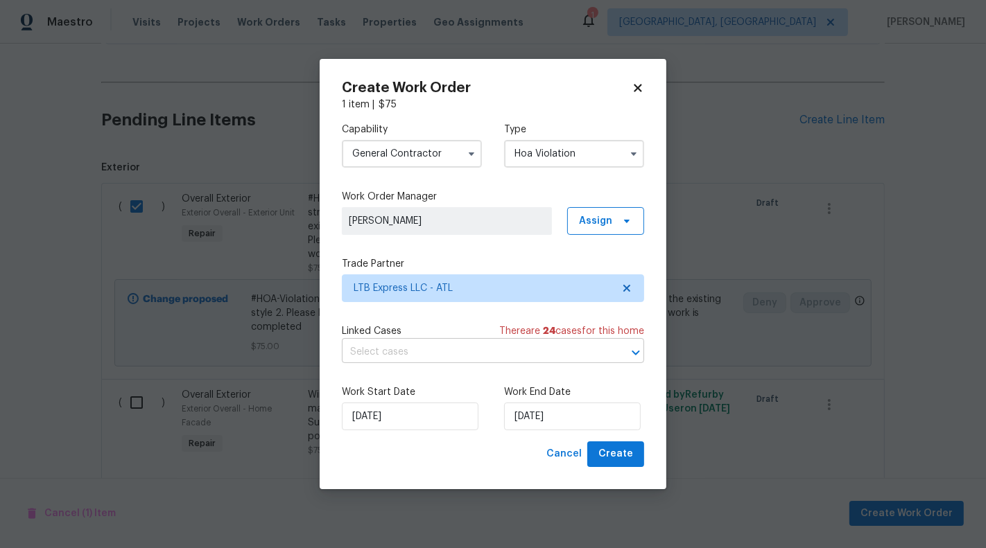
click at [467, 358] on input "text" at bounding box center [473, 352] width 263 height 21
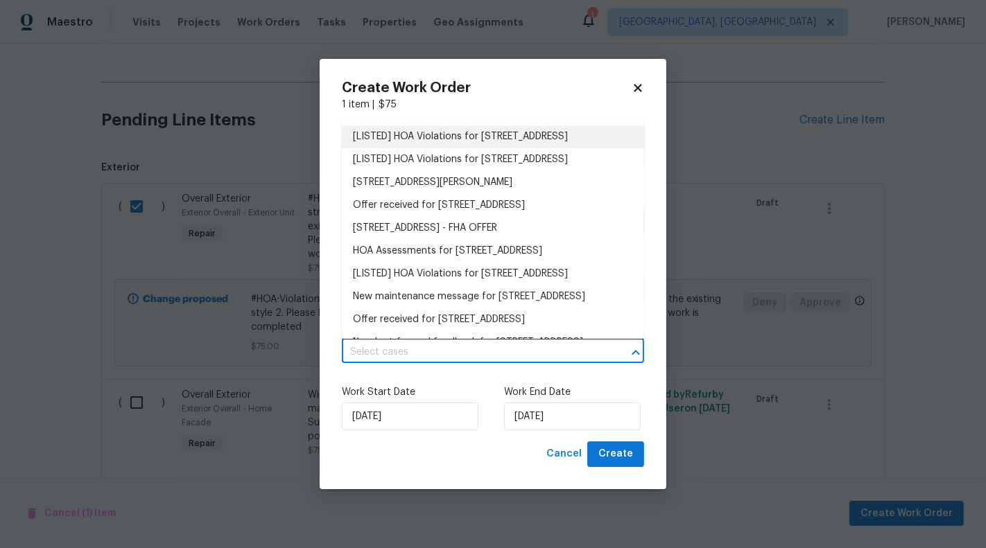
click at [462, 134] on li "[LISTED] HOA Violations for [STREET_ADDRESS]" at bounding box center [493, 136] width 302 height 23
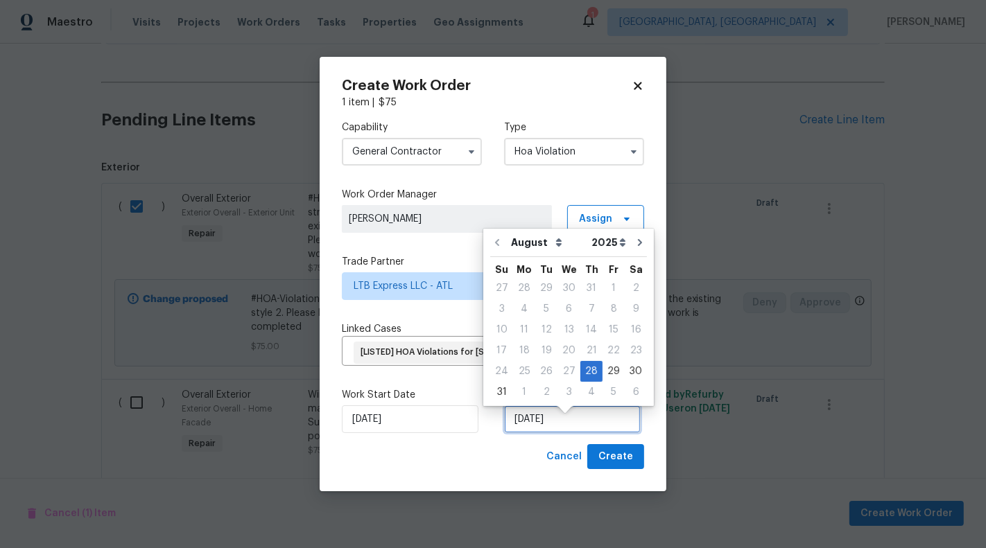
click at [541, 425] on input "[DATE]" at bounding box center [572, 420] width 137 height 28
click at [625, 364] on div "30" at bounding box center [636, 371] width 22 height 19
type input "[DATE]"
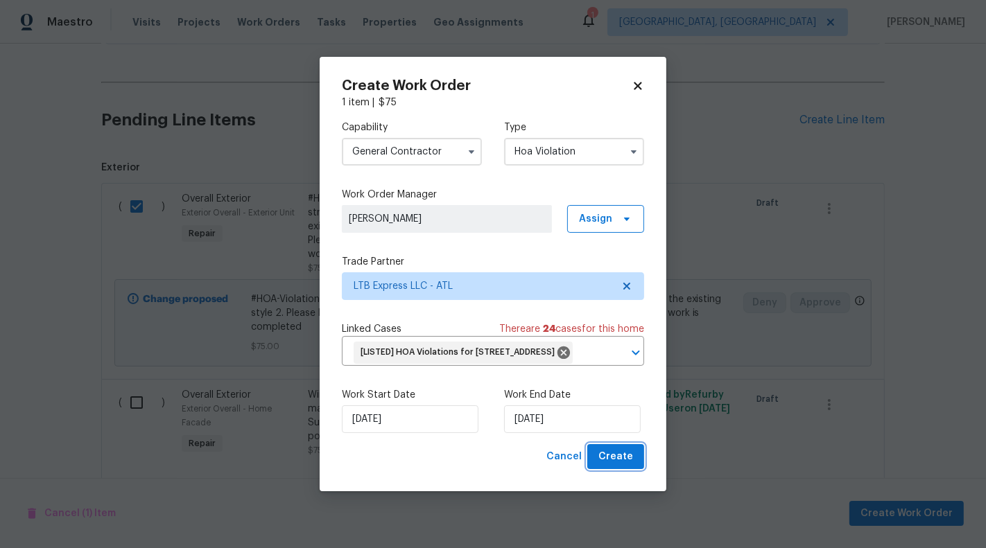
click at [623, 466] on span "Create" at bounding box center [615, 457] width 35 height 17
checkbox input "false"
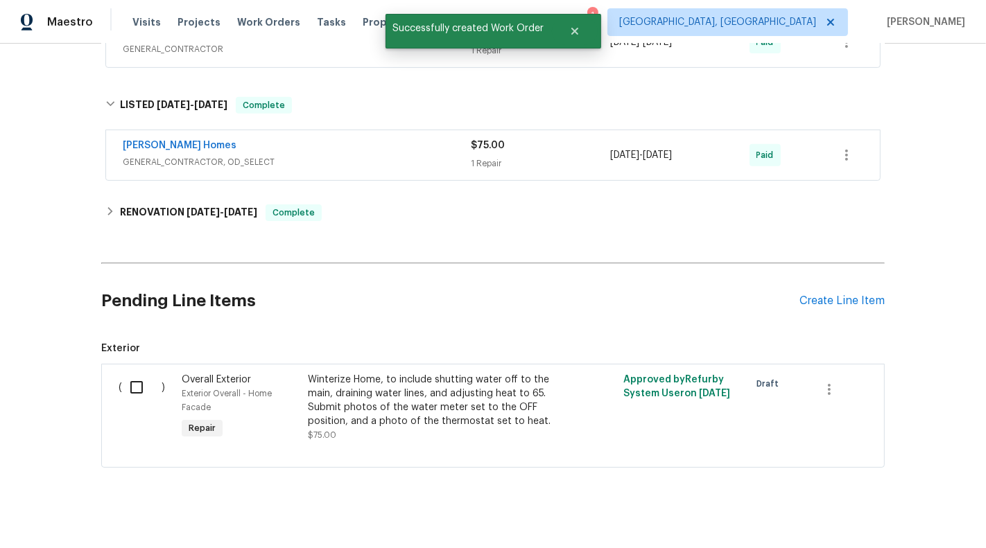
scroll to position [0, 0]
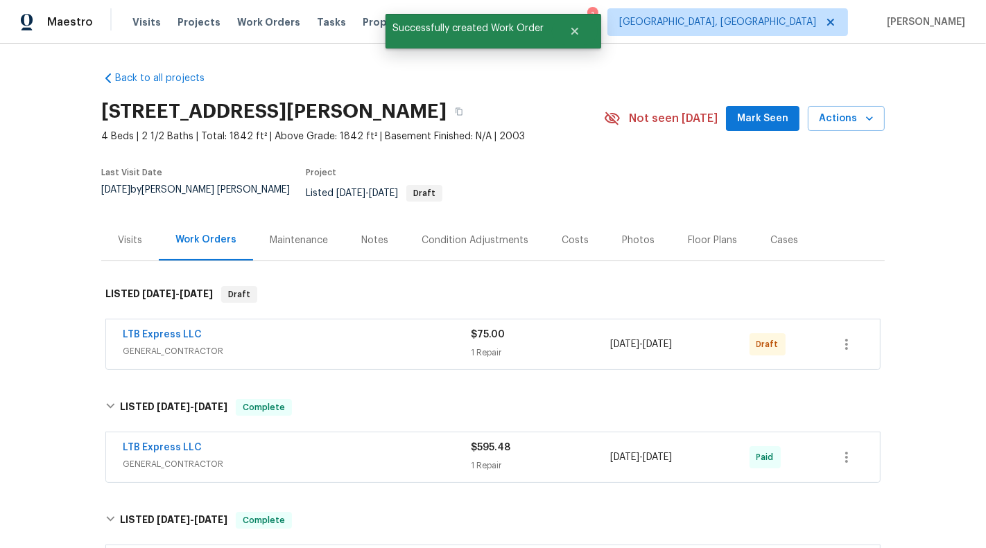
click at [351, 329] on div "LTB Express LLC" at bounding box center [297, 336] width 348 height 17
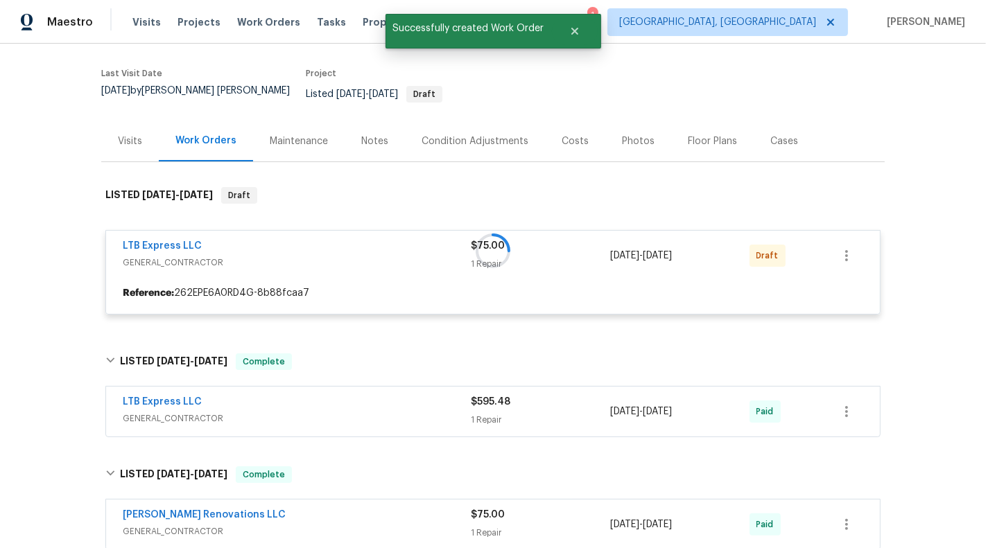
scroll to position [121, 0]
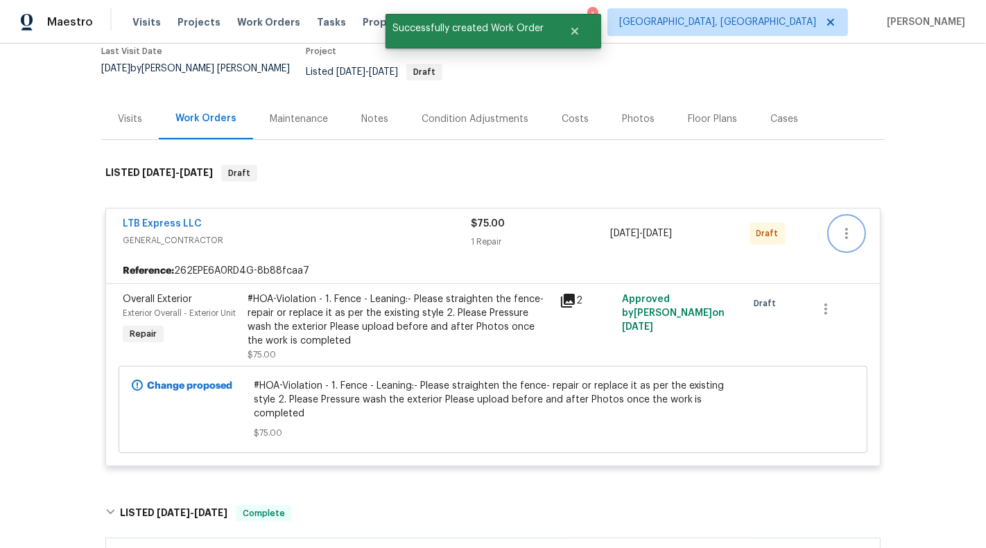
click at [849, 233] on button "button" at bounding box center [846, 233] width 33 height 33
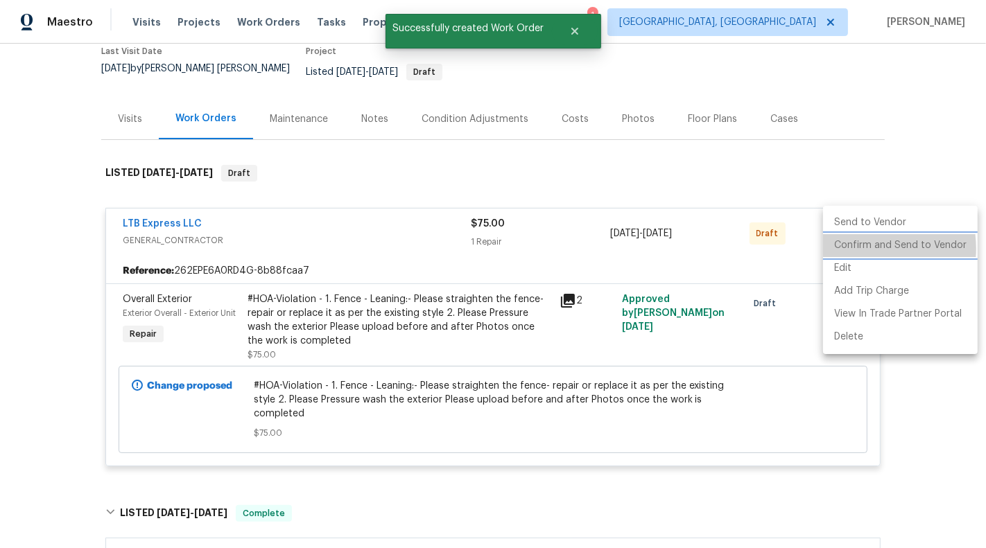
click at [853, 249] on li "Confirm and Send to Vendor" at bounding box center [900, 245] width 155 height 23
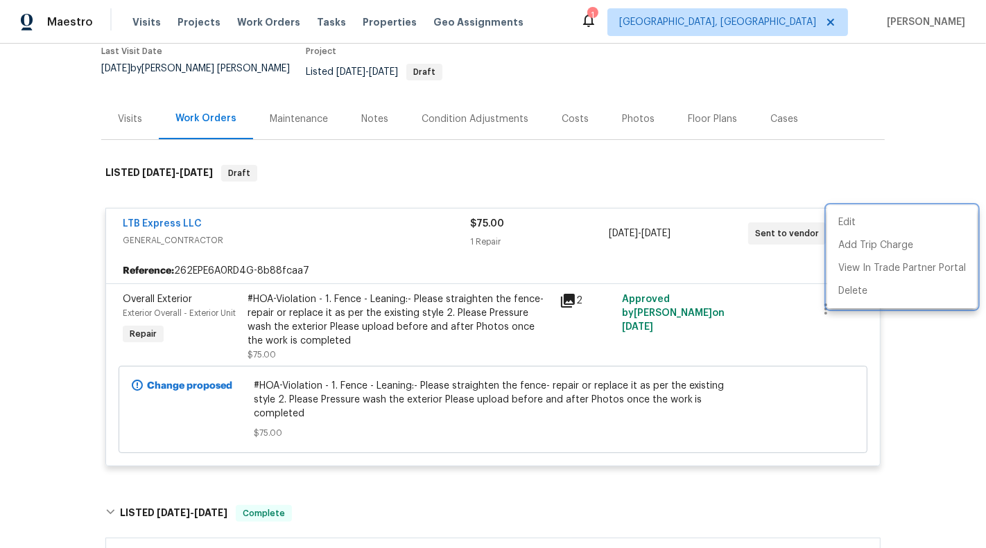
click at [338, 166] on div at bounding box center [493, 274] width 986 height 548
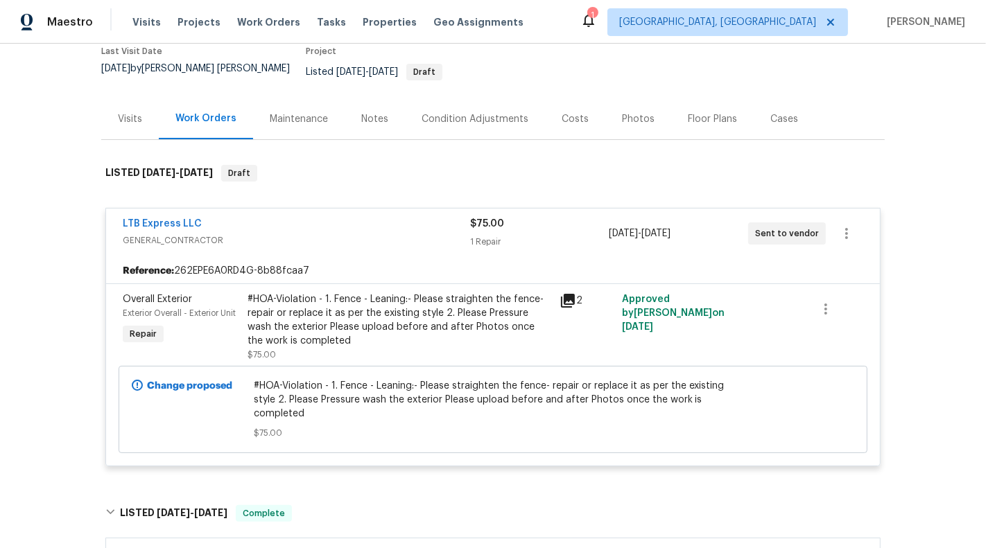
click at [158, 217] on span "LTB Express LLC" at bounding box center [162, 224] width 79 height 14
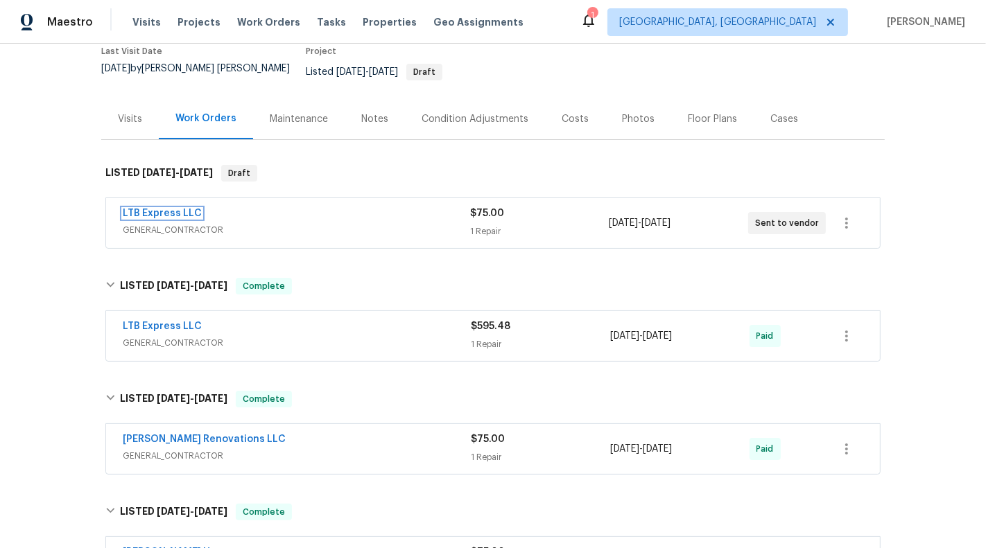
click at [158, 209] on link "LTB Express LLC" at bounding box center [162, 214] width 79 height 10
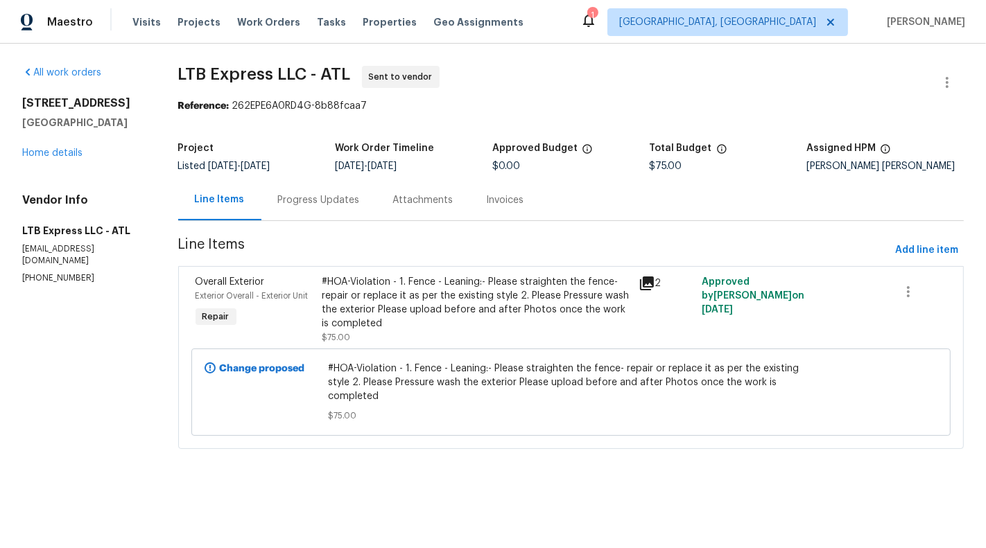
click at [60, 159] on div "[STREET_ADDRESS][PERSON_NAME] Home details" at bounding box center [83, 128] width 123 height 64
click at [59, 154] on link "Home details" at bounding box center [52, 153] width 60 height 10
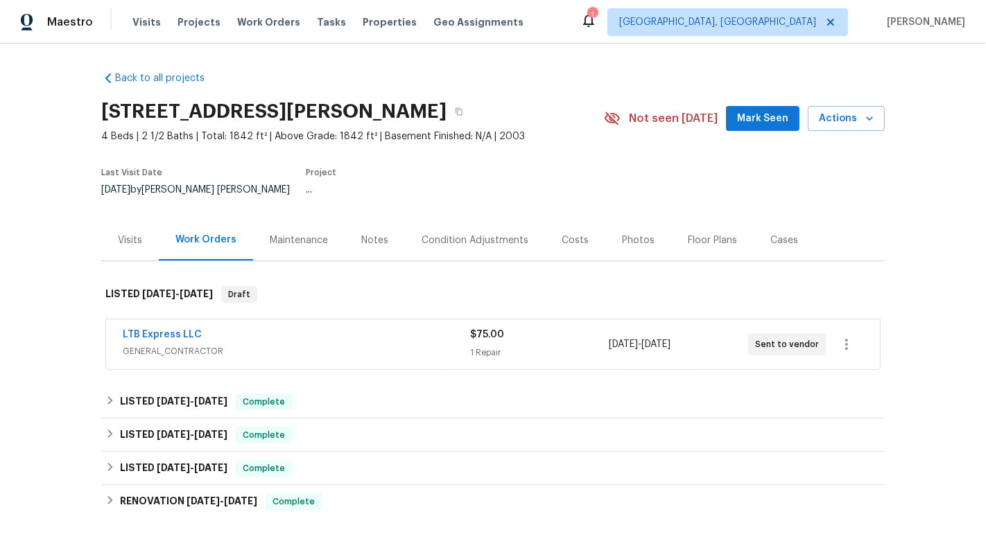
click at [293, 248] on div "Maintenance" at bounding box center [299, 240] width 92 height 41
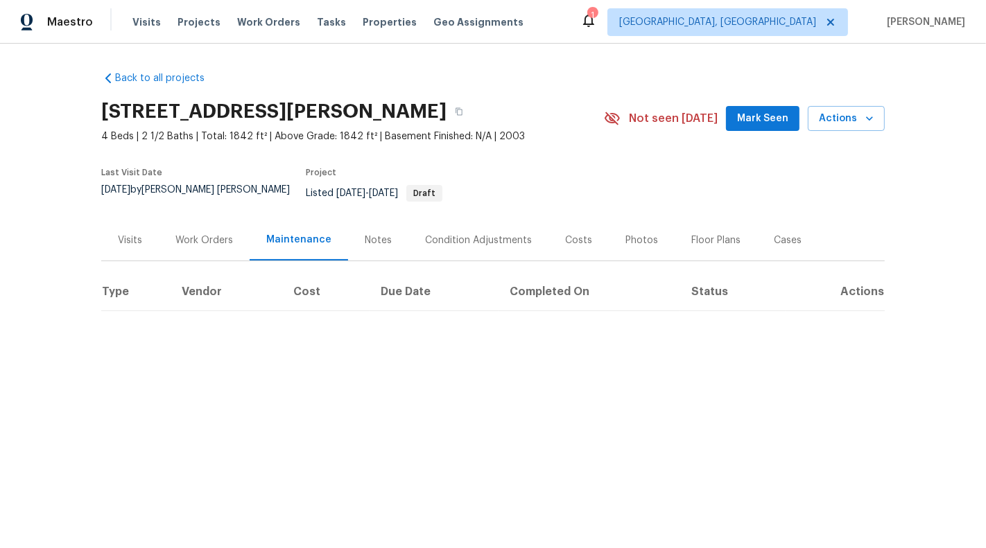
click at [212, 234] on div "Work Orders" at bounding box center [204, 241] width 58 height 14
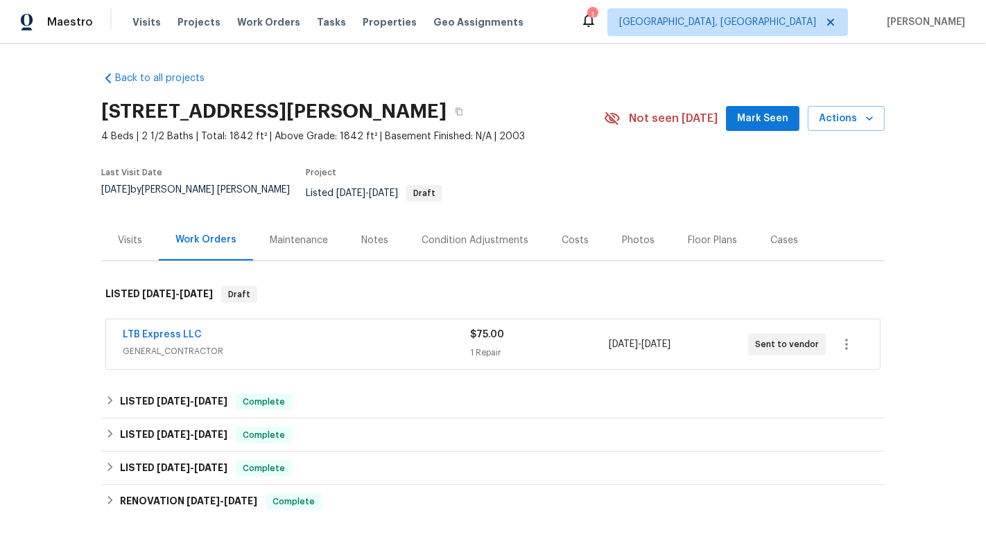
click at [311, 345] on span "GENERAL_CONTRACTOR" at bounding box center [296, 352] width 347 height 14
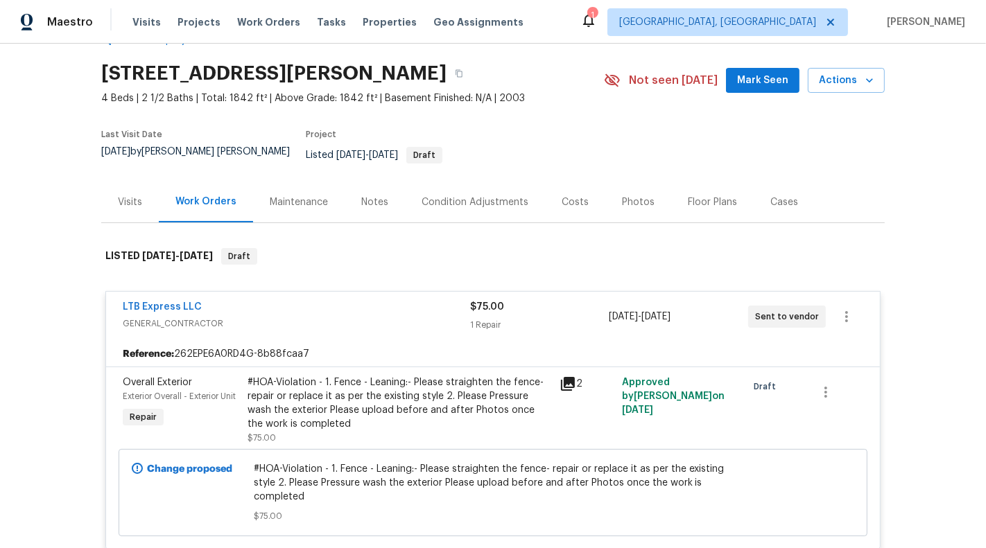
scroll to position [120, 0]
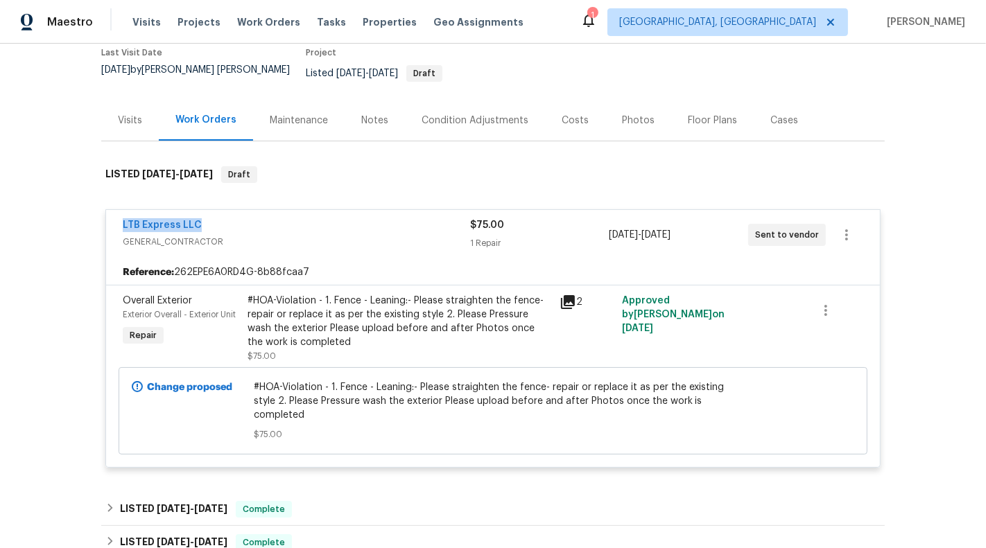
drag, startPoint x: 228, startPoint y: 213, endPoint x: 111, endPoint y: 213, distance: 117.2
click at [111, 213] on div "LTB Express LLC GENERAL_CONTRACTOR $75.00 1 Repair [DATE] - [DATE] Sent to vend…" at bounding box center [493, 235] width 774 height 50
copy link "LTB Express LLC"
click at [133, 220] on link "LTB Express LLC" at bounding box center [162, 225] width 79 height 10
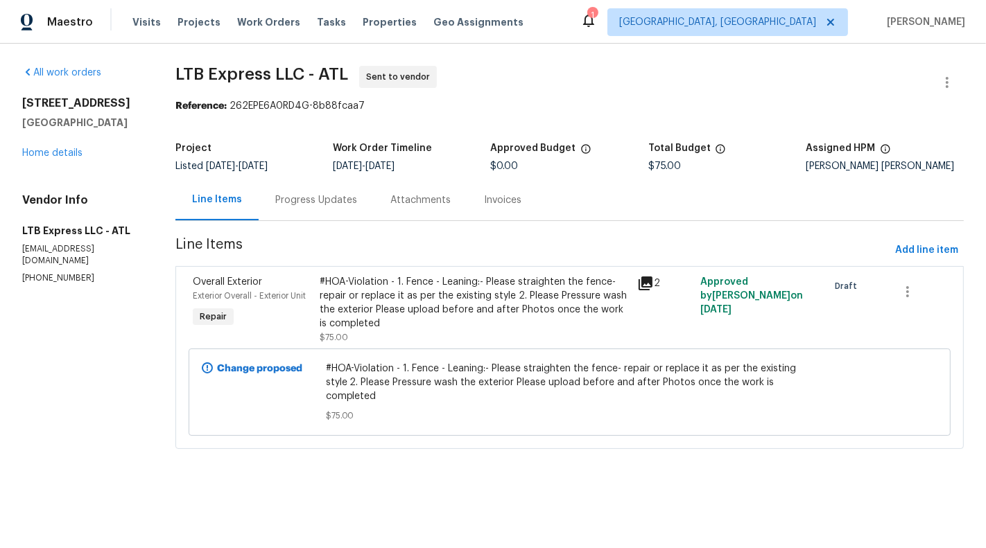
click at [376, 204] on div "Attachments" at bounding box center [421, 200] width 94 height 41
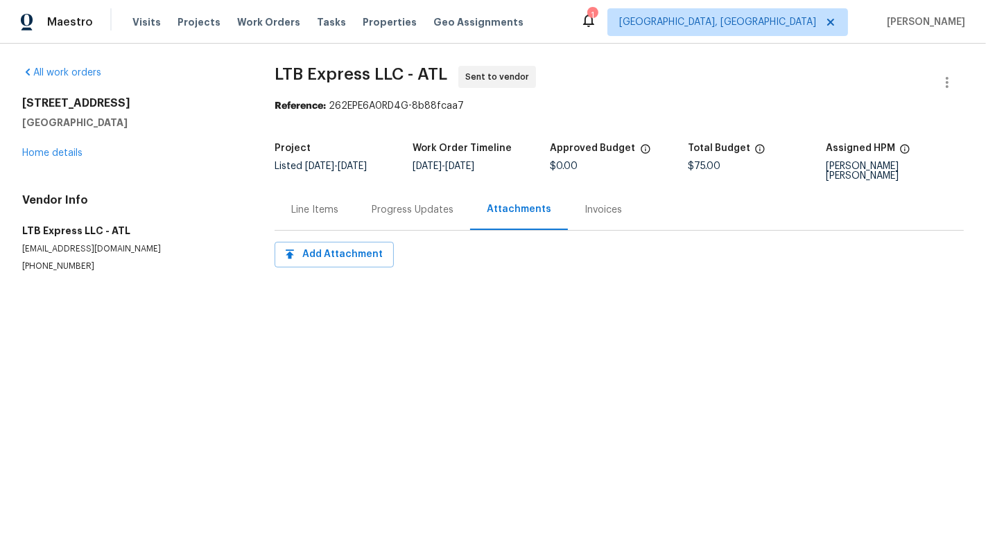
click at [366, 203] on div "Progress Updates" at bounding box center [412, 209] width 115 height 41
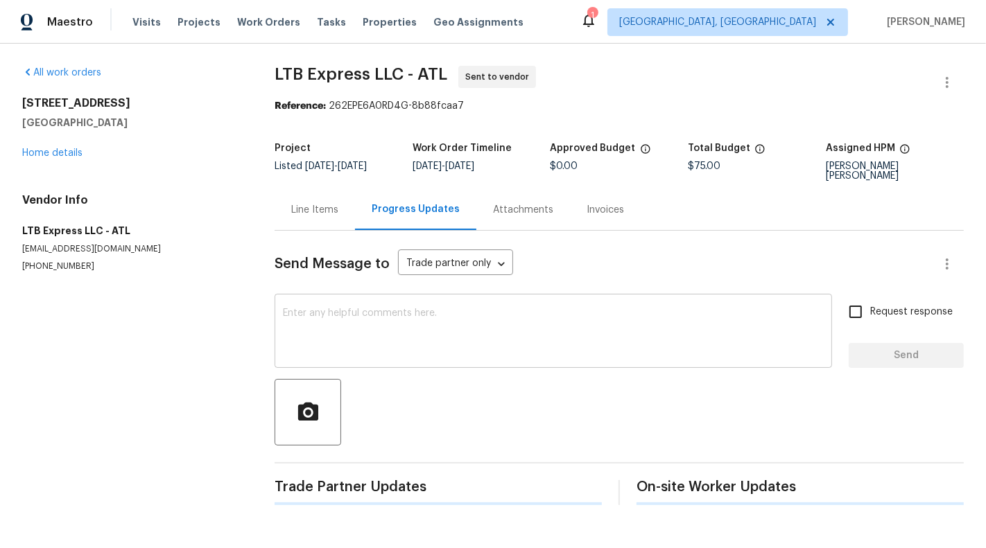
click at [360, 320] on textarea at bounding box center [553, 332] width 541 height 49
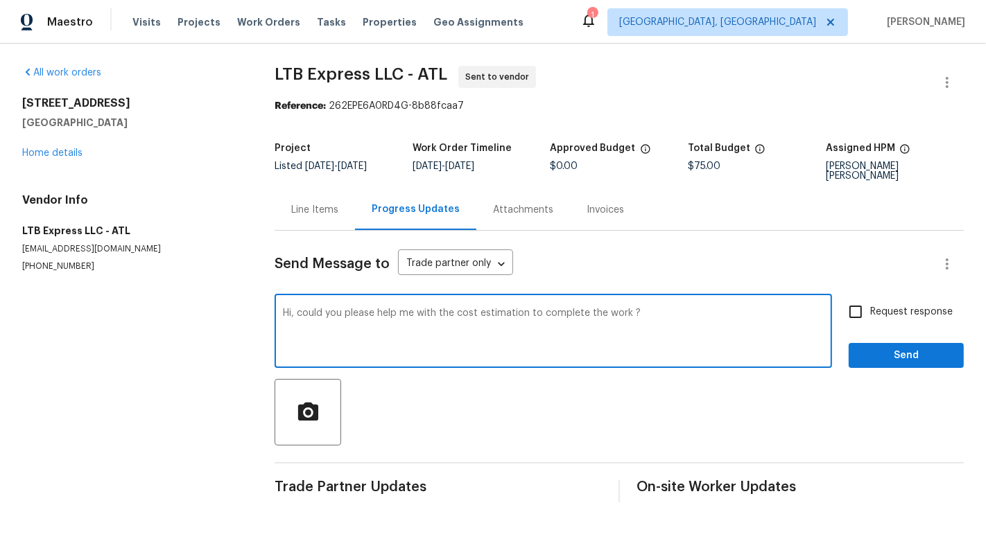
type textarea "Hi, could you please help me with the cost estimation to complete the work ?"
click at [910, 297] on label "Request response" at bounding box center [897, 311] width 112 height 29
click at [870, 297] on input "Request response" at bounding box center [855, 311] width 29 height 29
checkbox input "true"
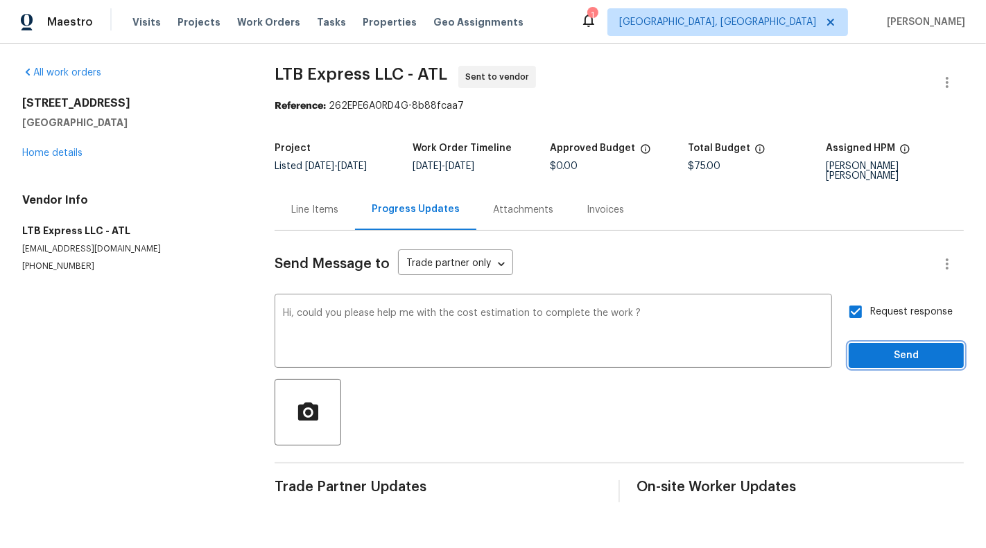
click at [915, 351] on span "Send" at bounding box center [906, 355] width 93 height 17
